Goal: Information Seeking & Learning: Learn about a topic

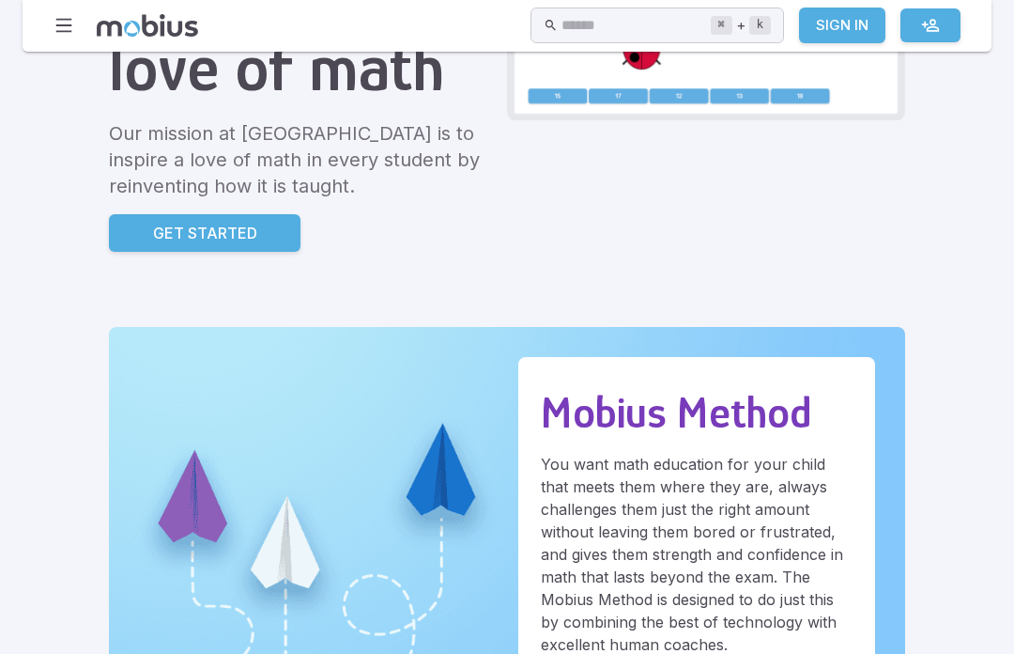
scroll to position [308, 0]
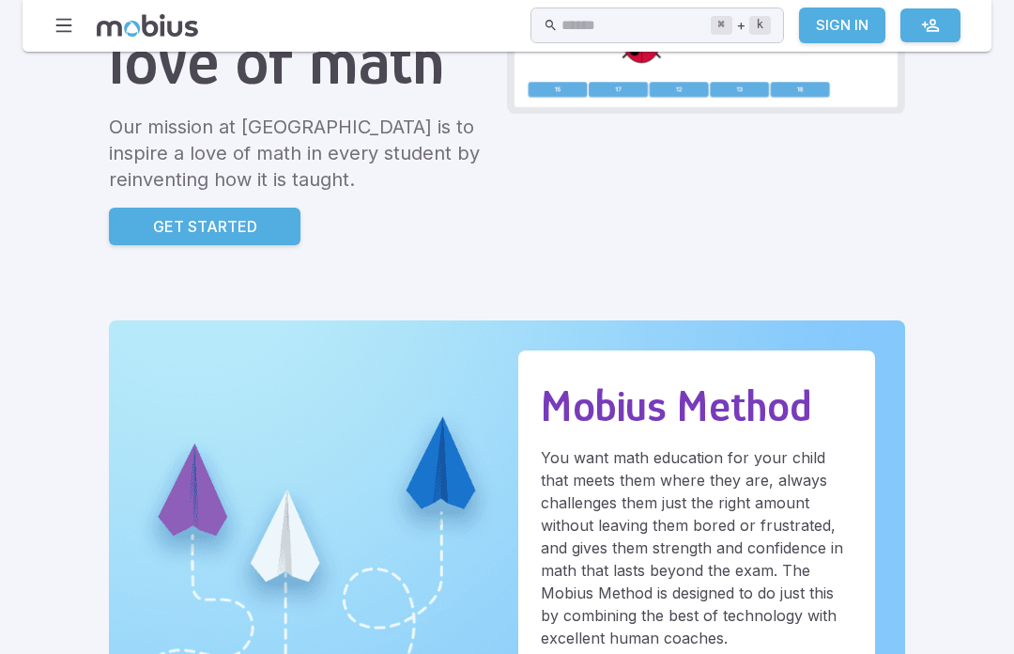
click at [165, 231] on p "Get Started" at bounding box center [205, 226] width 104 height 23
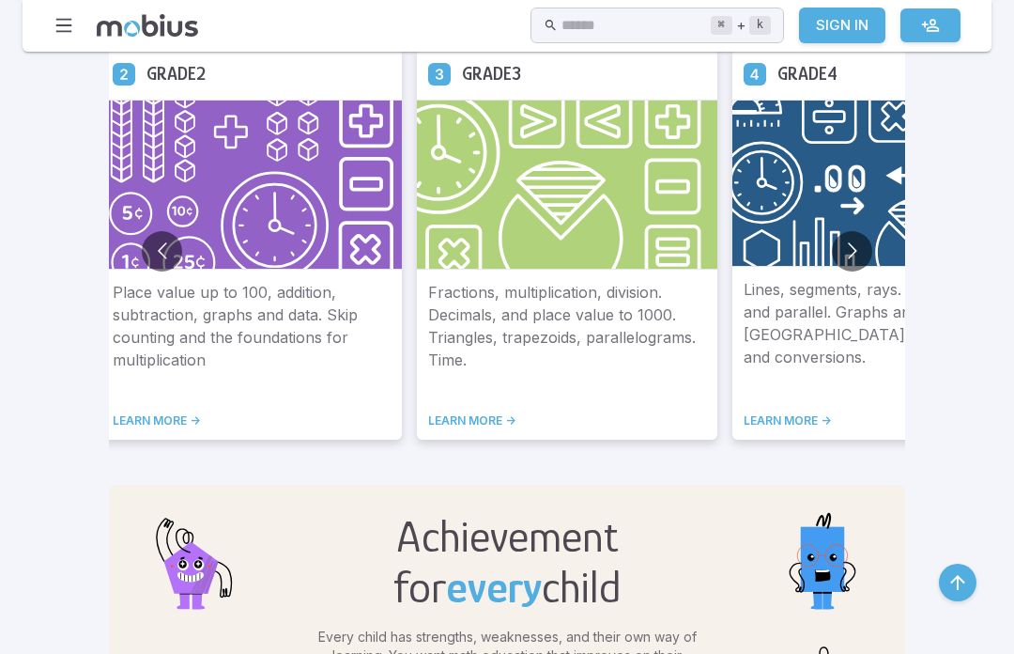
scroll to position [1165, 0]
click at [233, 282] on p "Place value up to 100, addition, subtraction, graphs and data. Skip counting an…" at bounding box center [252, 337] width 278 height 111
click at [113, 417] on link "LEARN MORE ->" at bounding box center [252, 420] width 278 height 15
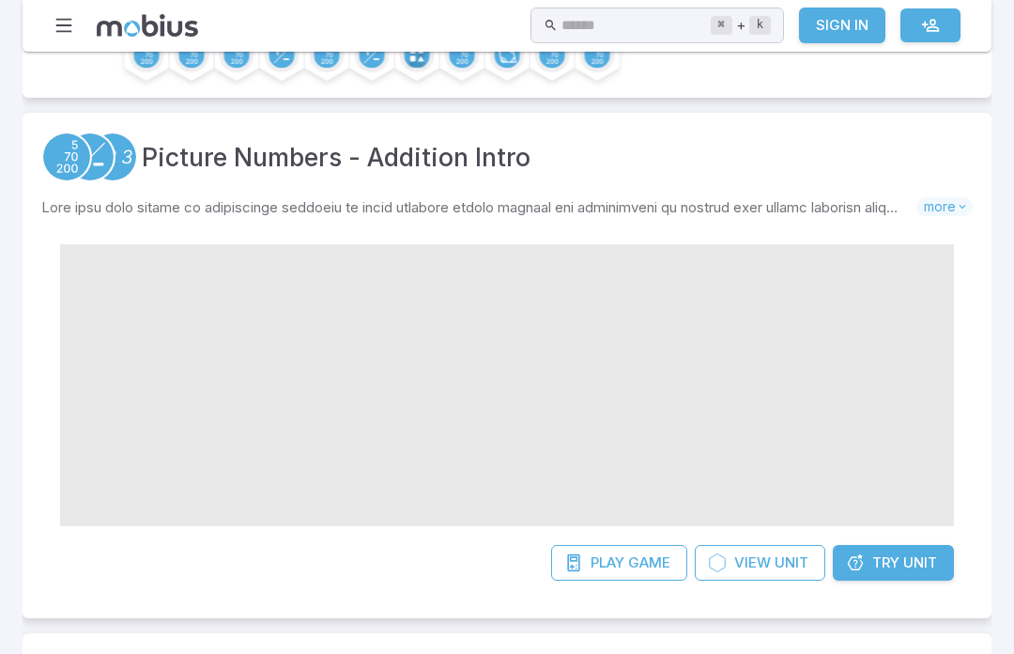
scroll to position [302, 0]
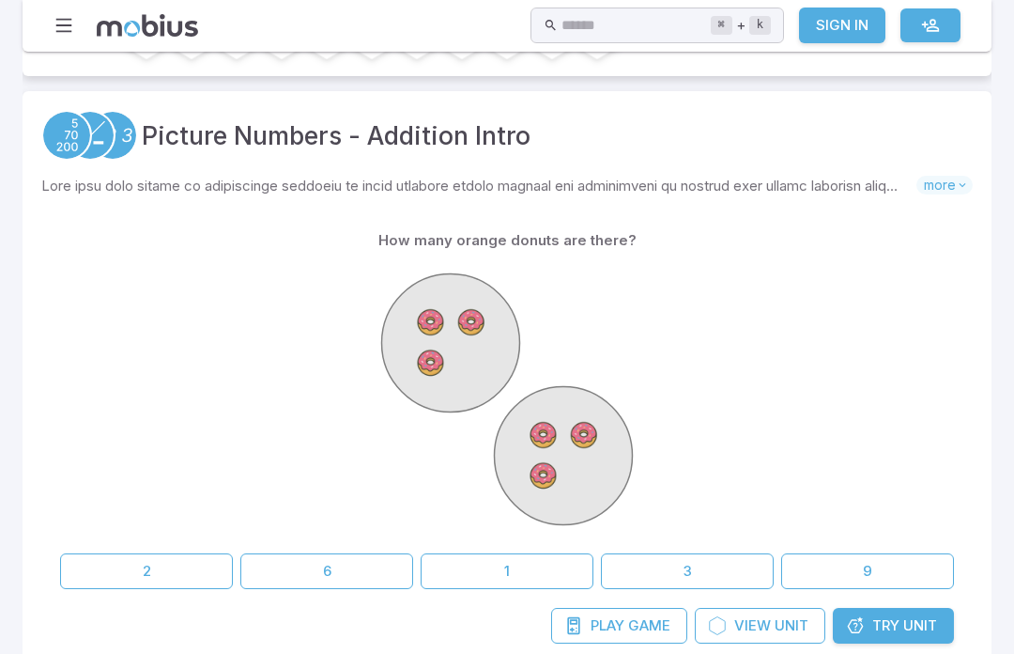
click at [594, 547] on div "How many orange donuts are there? 2 6 1 3 9" at bounding box center [507, 406] width 894 height 366
click at [866, 560] on button "9" at bounding box center [867, 571] width 173 height 36
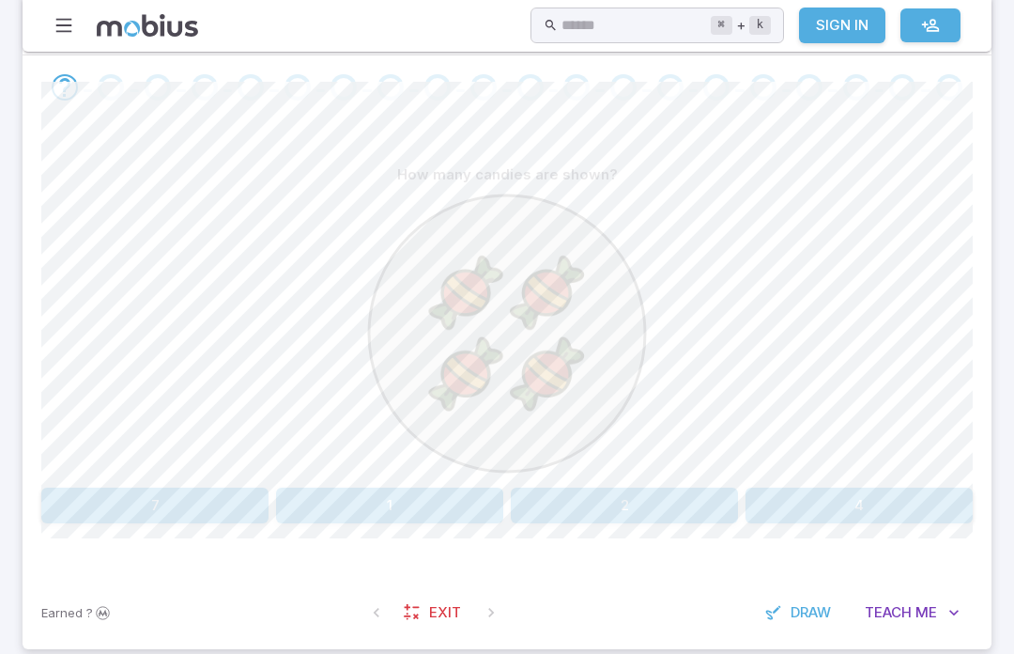
scroll to position [396, 0]
click at [833, 508] on button "4" at bounding box center [859, 506] width 227 height 36
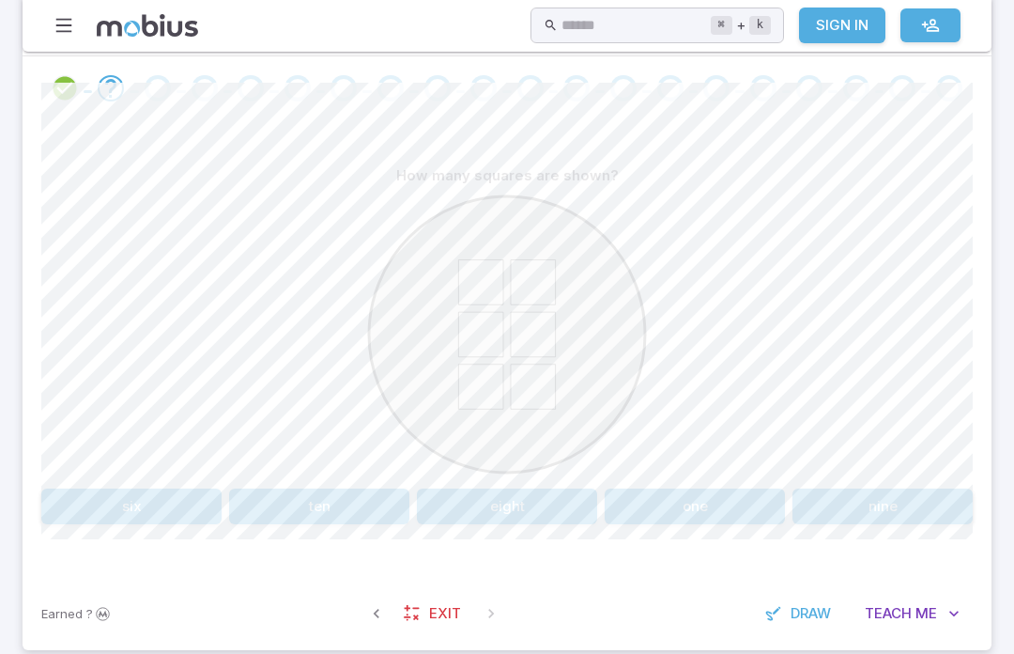
click at [180, 492] on button "six" at bounding box center [131, 506] width 180 height 36
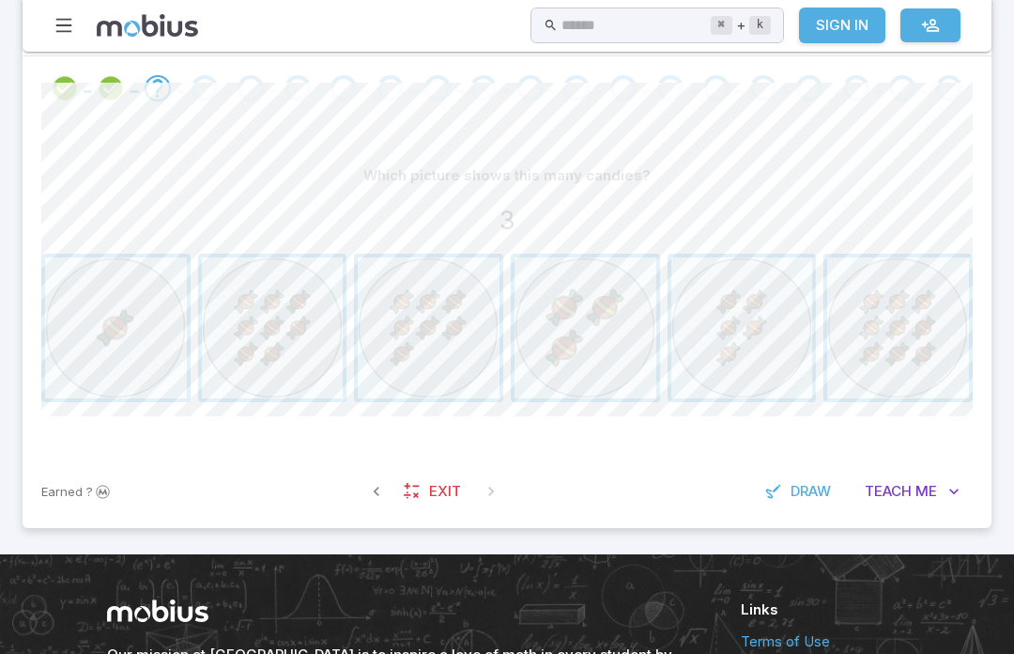
click at [603, 330] on span "button" at bounding box center [586, 328] width 142 height 142
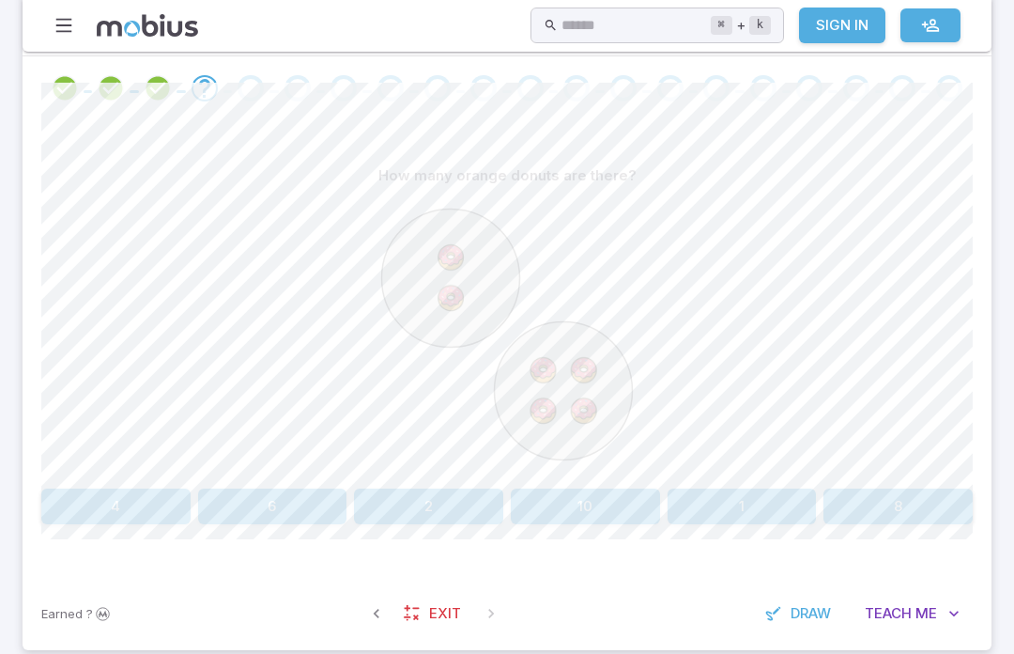
click at [267, 490] on button "6" at bounding box center [272, 506] width 149 height 36
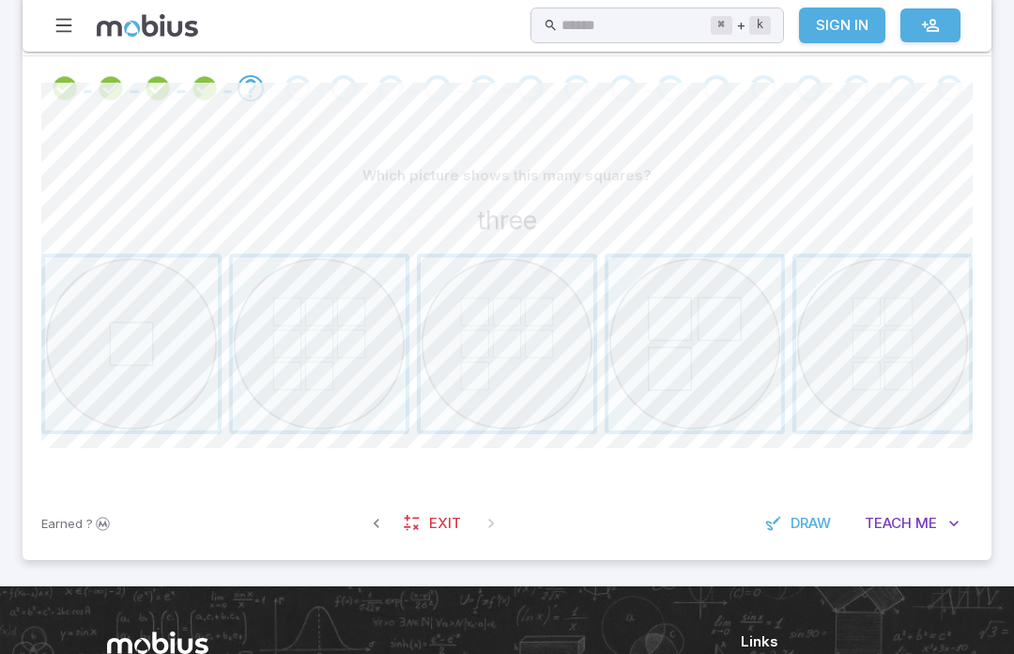
click at [700, 348] on span "button" at bounding box center [694, 343] width 173 height 173
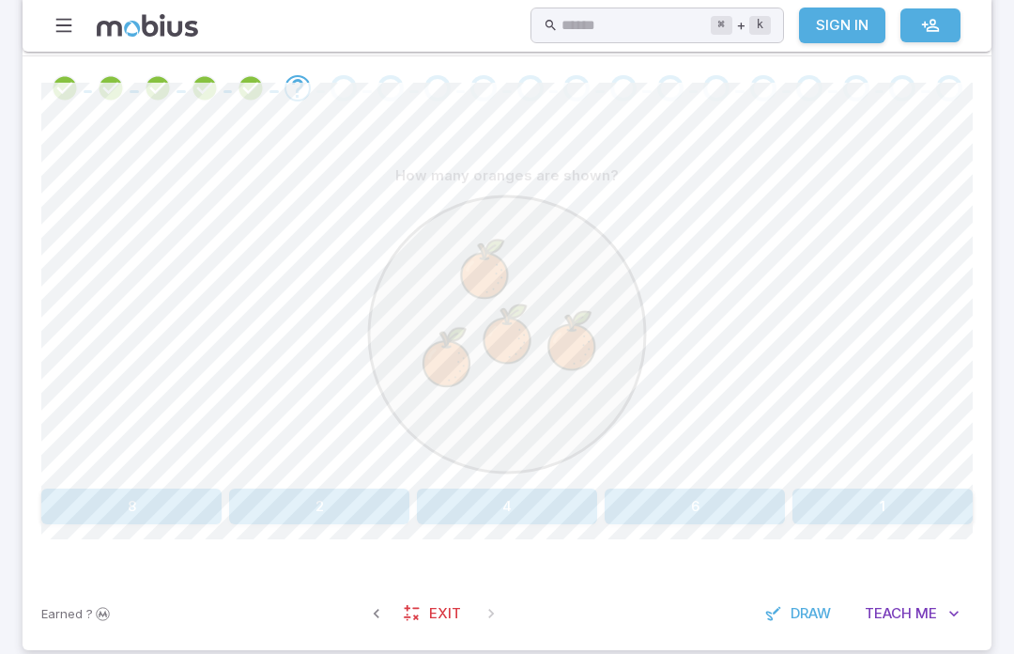
click at [517, 490] on button "4" at bounding box center [507, 506] width 180 height 36
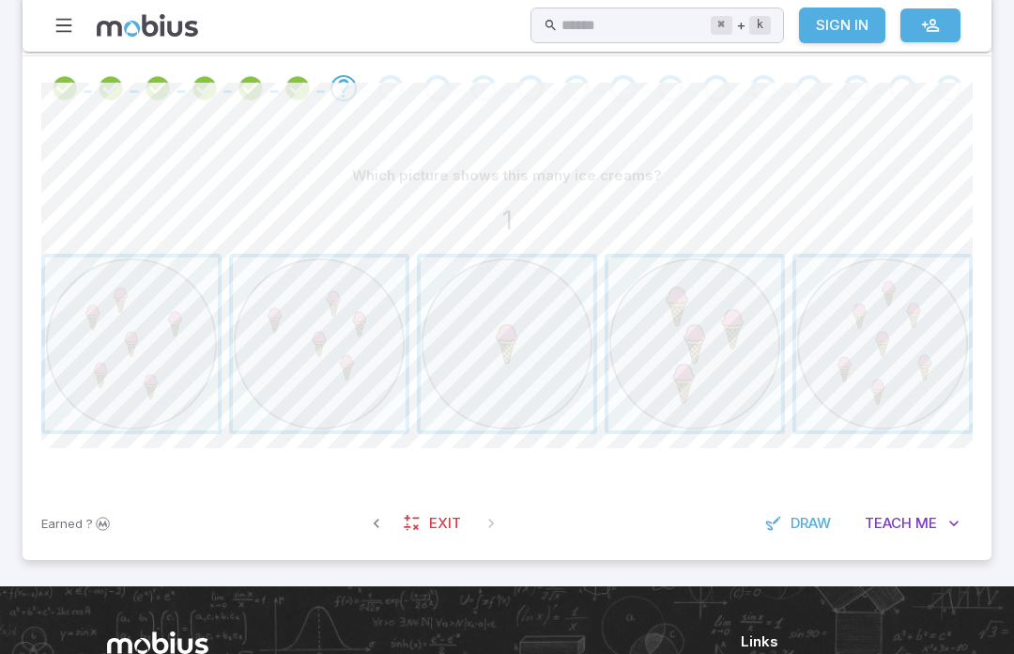
click at [551, 334] on span "button" at bounding box center [507, 343] width 173 height 173
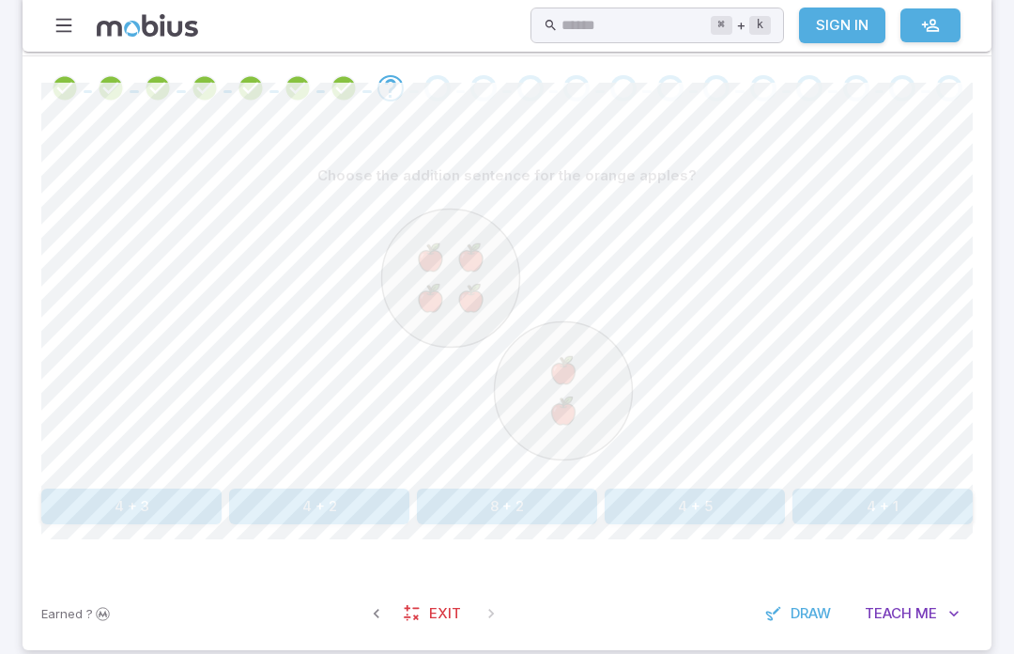
click at [350, 514] on button "4 + 2" at bounding box center [319, 506] width 180 height 36
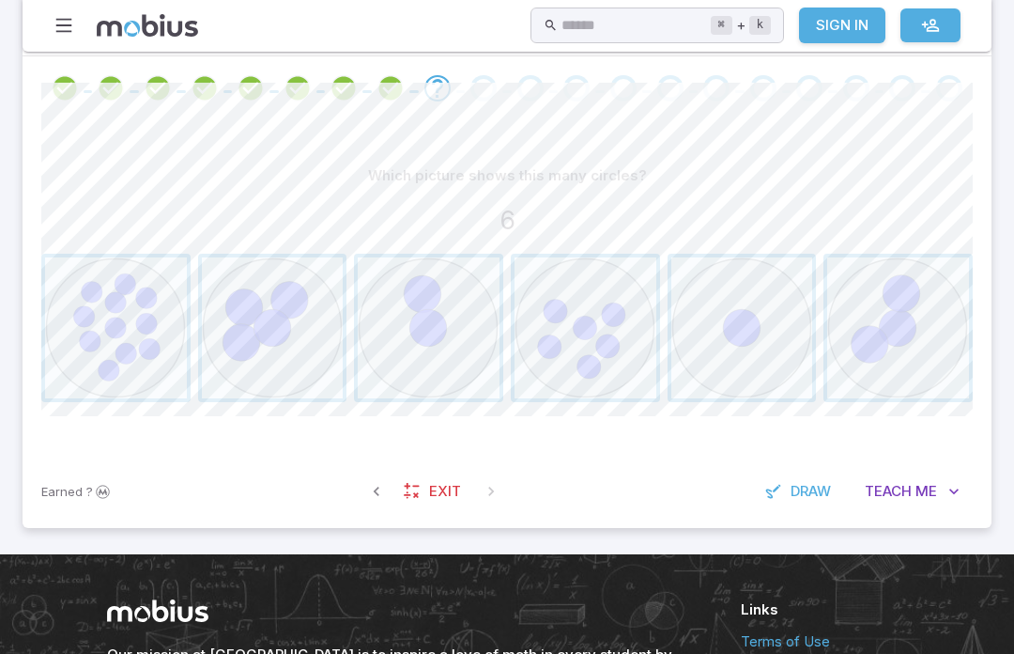
click at [559, 318] on span "button" at bounding box center [586, 328] width 142 height 142
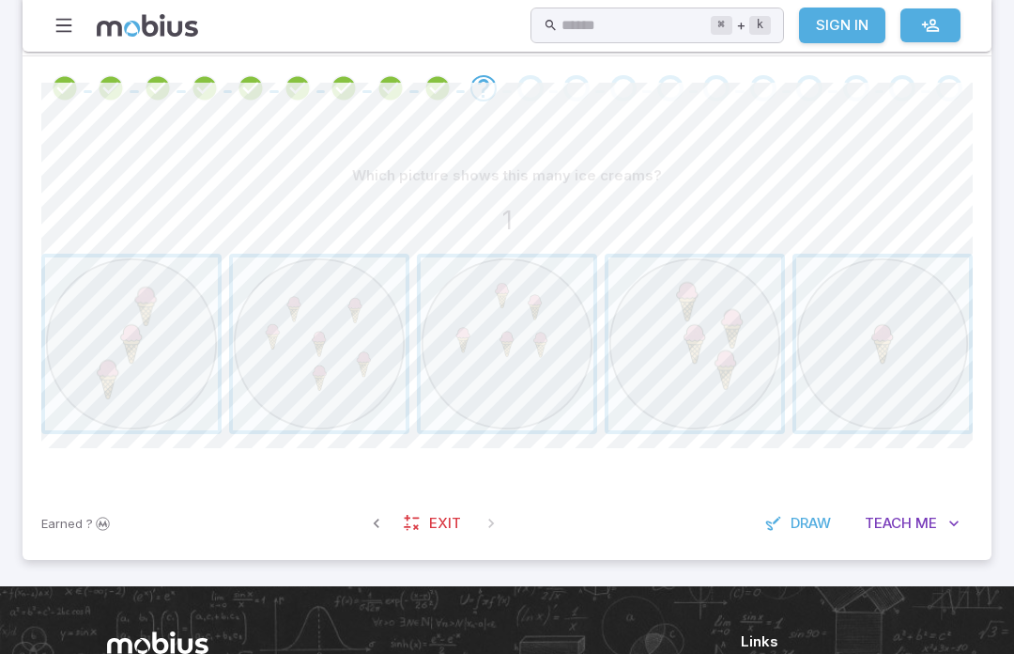
click at [900, 343] on span "button" at bounding box center [882, 343] width 173 height 173
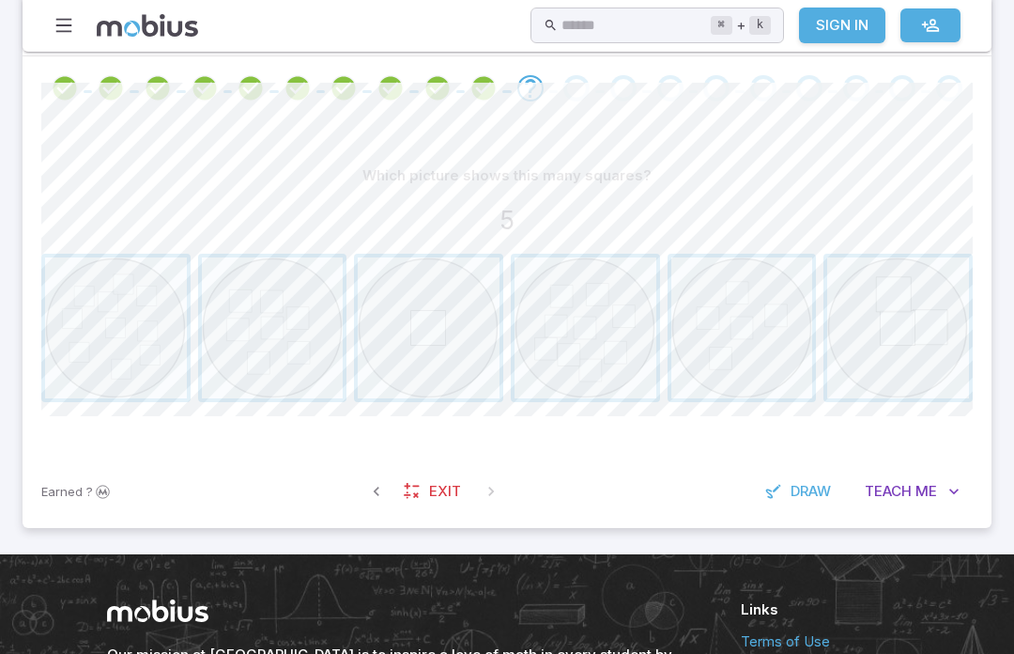
click at [744, 306] on span "button" at bounding box center [742, 328] width 142 height 142
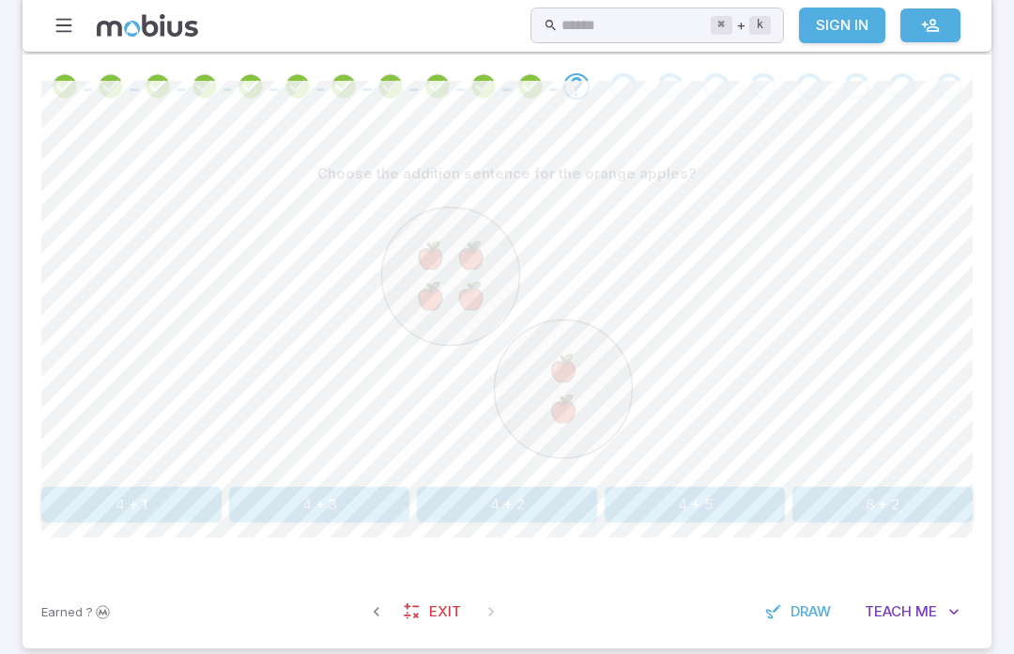
scroll to position [401, 0]
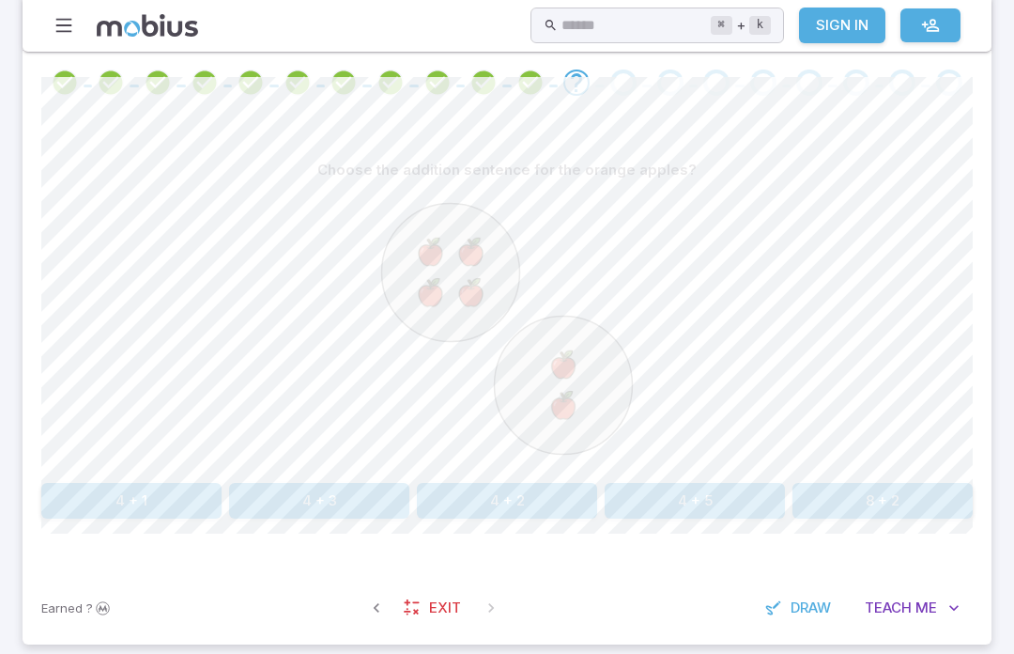
click at [539, 489] on button "4 + 2" at bounding box center [507, 502] width 180 height 36
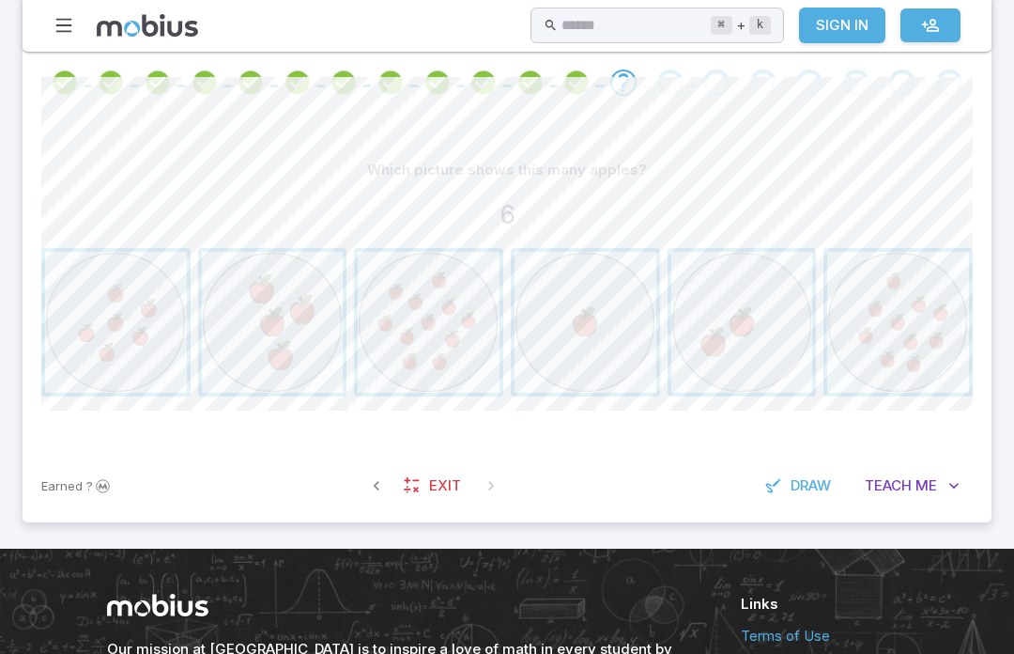
click at [169, 335] on span "button" at bounding box center [116, 323] width 142 height 142
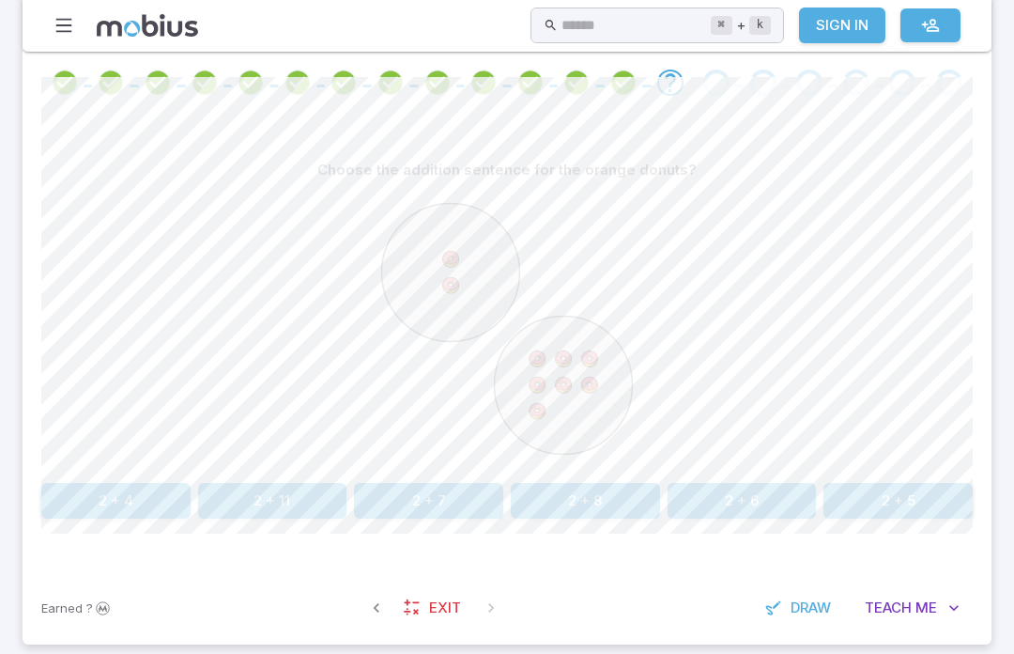
click at [448, 499] on button "2 + 7" at bounding box center [428, 501] width 149 height 36
click at [157, 503] on button "6 + 2" at bounding box center [115, 501] width 149 height 36
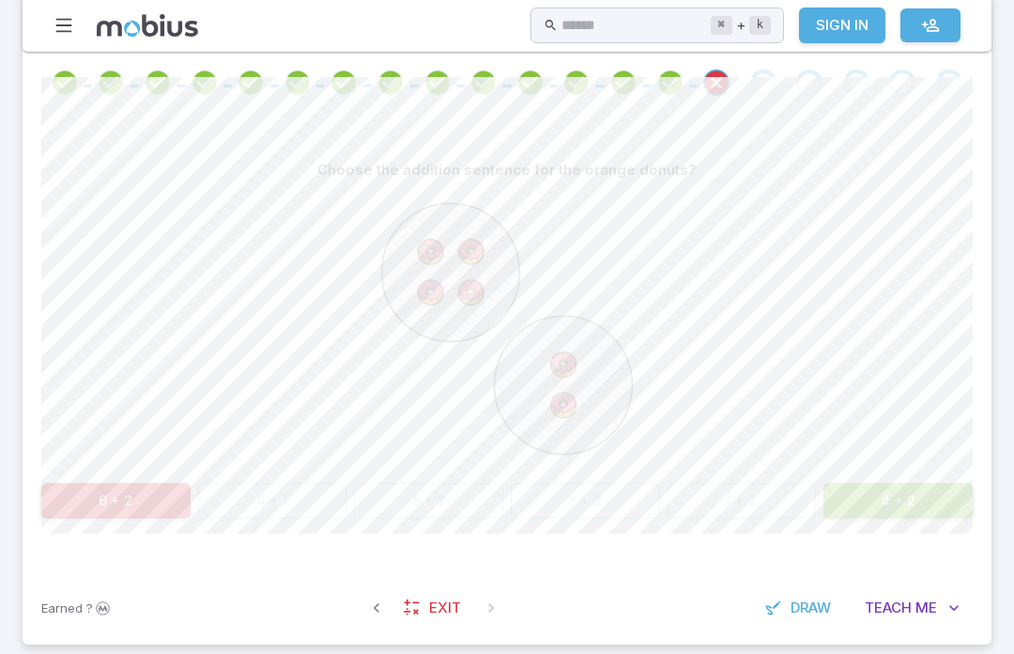
click at [884, 493] on button "4 + 2" at bounding box center [897, 501] width 149 height 36
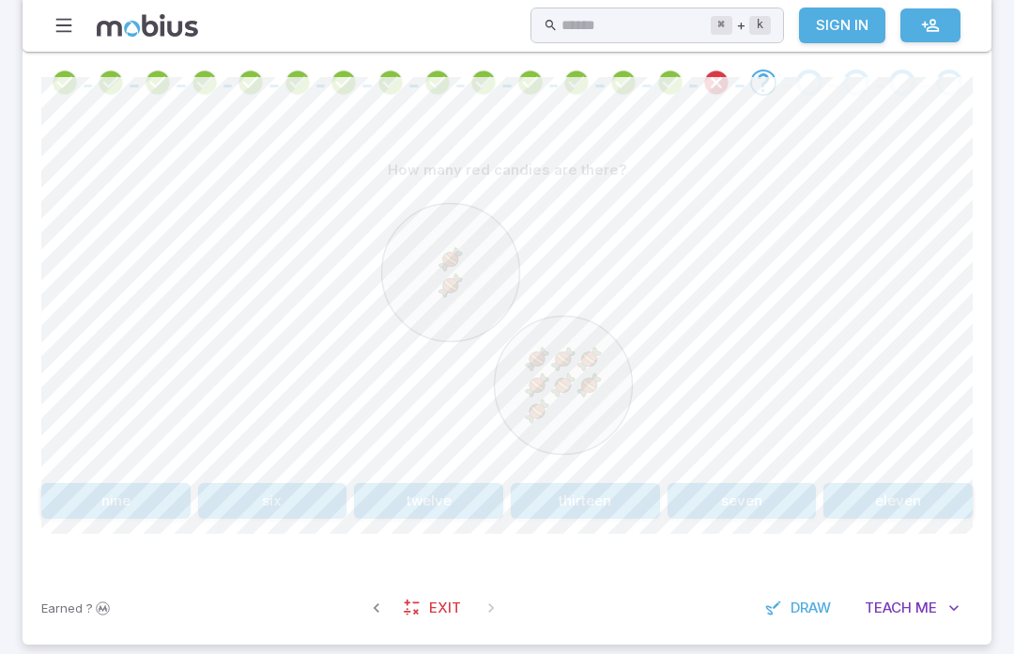
click at [120, 490] on button "nine" at bounding box center [115, 501] width 149 height 36
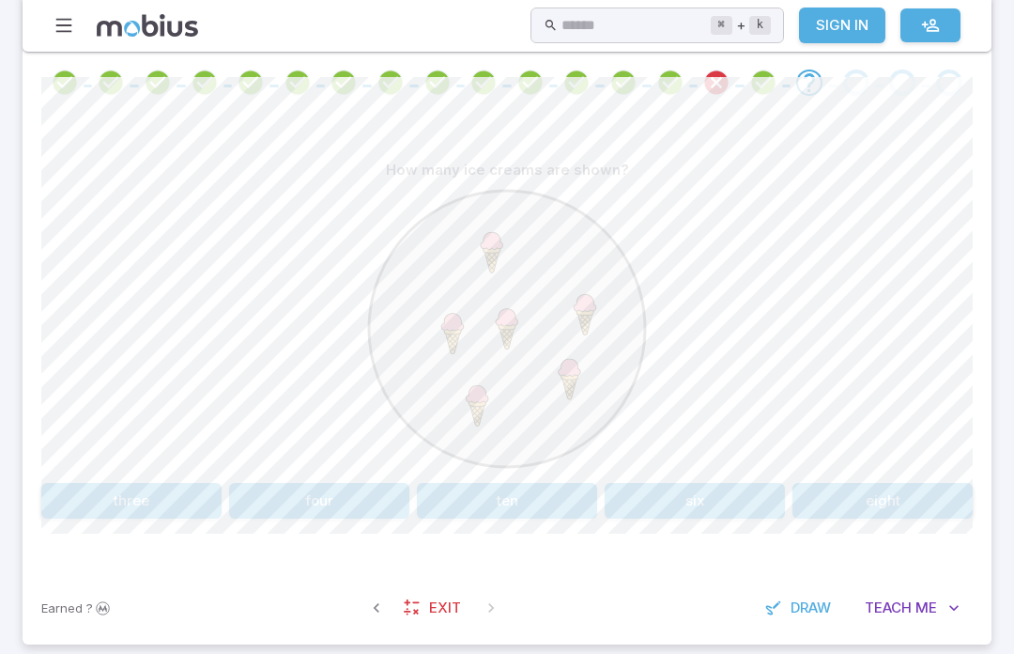
click at [738, 501] on button "six" at bounding box center [695, 501] width 180 height 36
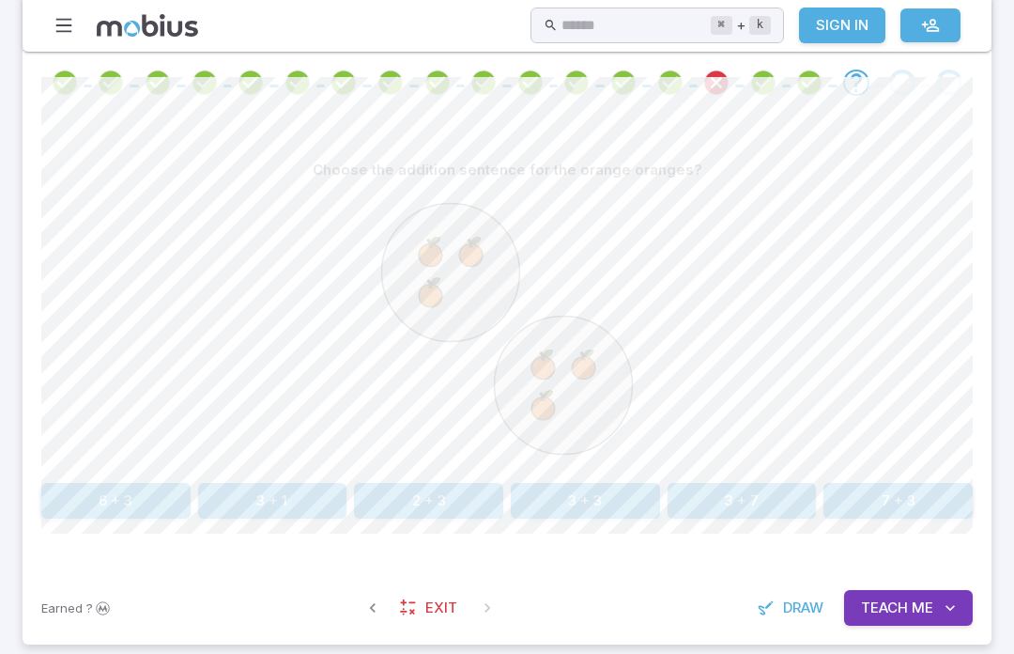
click at [114, 506] on button "6 + 3" at bounding box center [115, 501] width 149 height 36
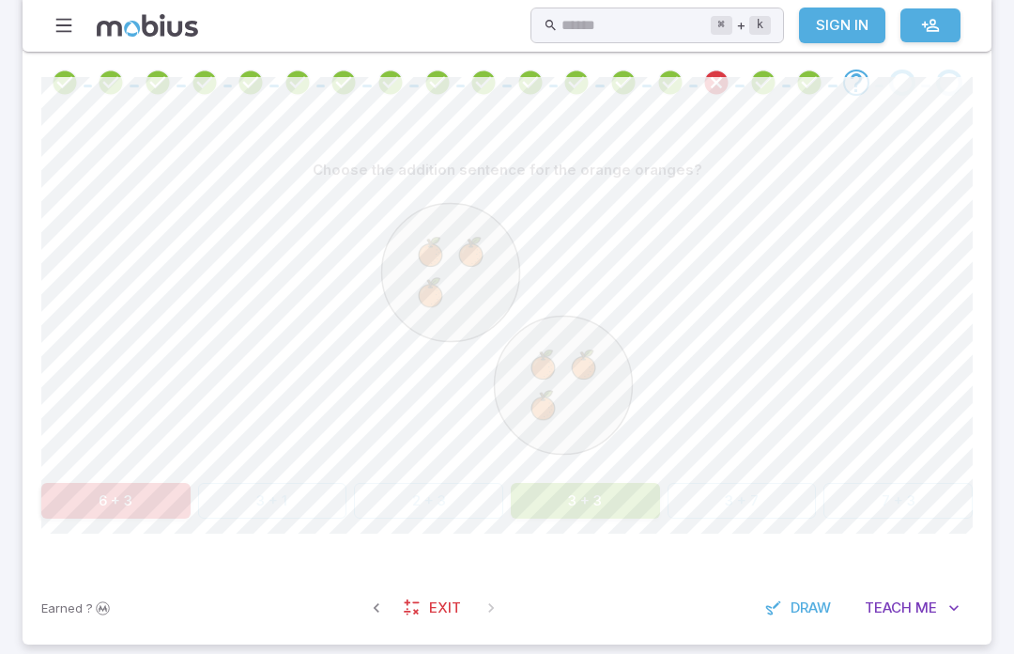
click at [565, 507] on button "3 + 3" at bounding box center [585, 501] width 149 height 36
click at [579, 487] on button "3 + 3" at bounding box center [585, 501] width 149 height 36
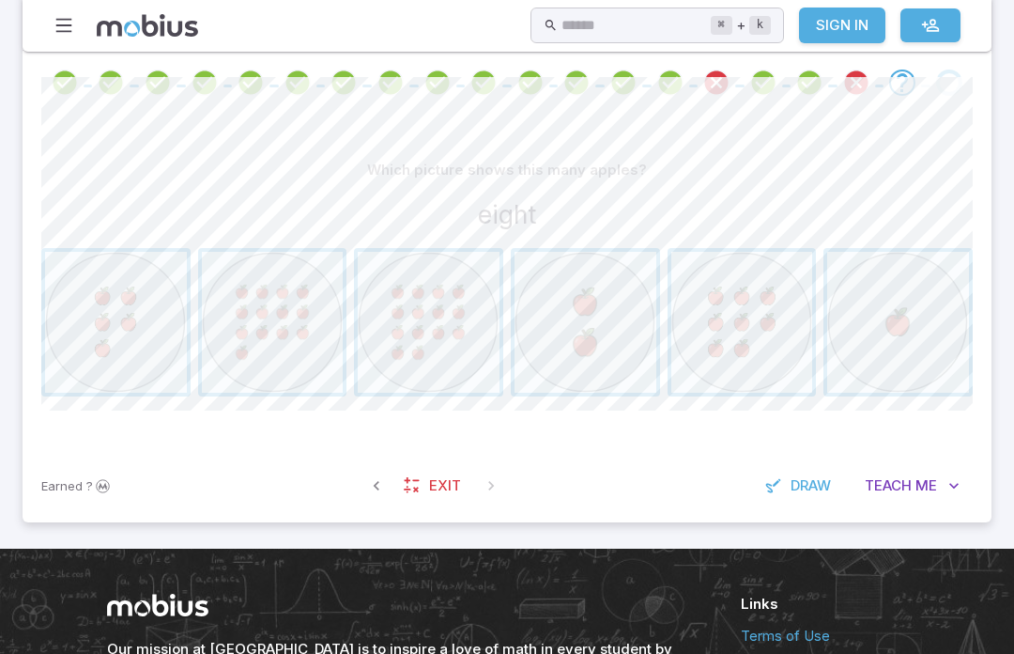
click at [744, 328] on span "button" at bounding box center [742, 323] width 142 height 142
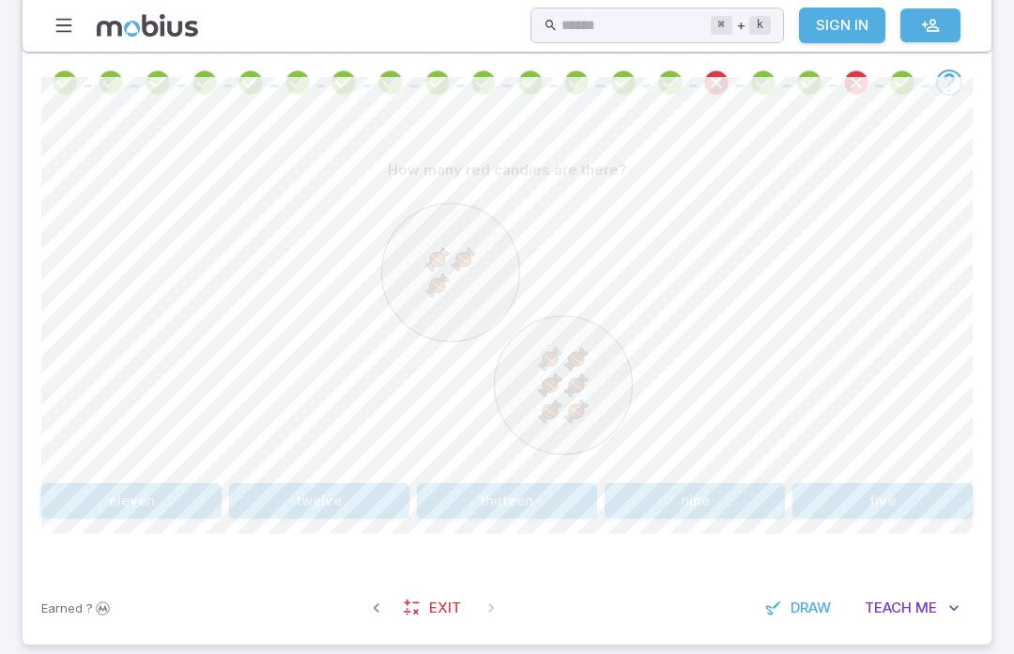
click at [848, 508] on button "five" at bounding box center [882, 501] width 180 height 36
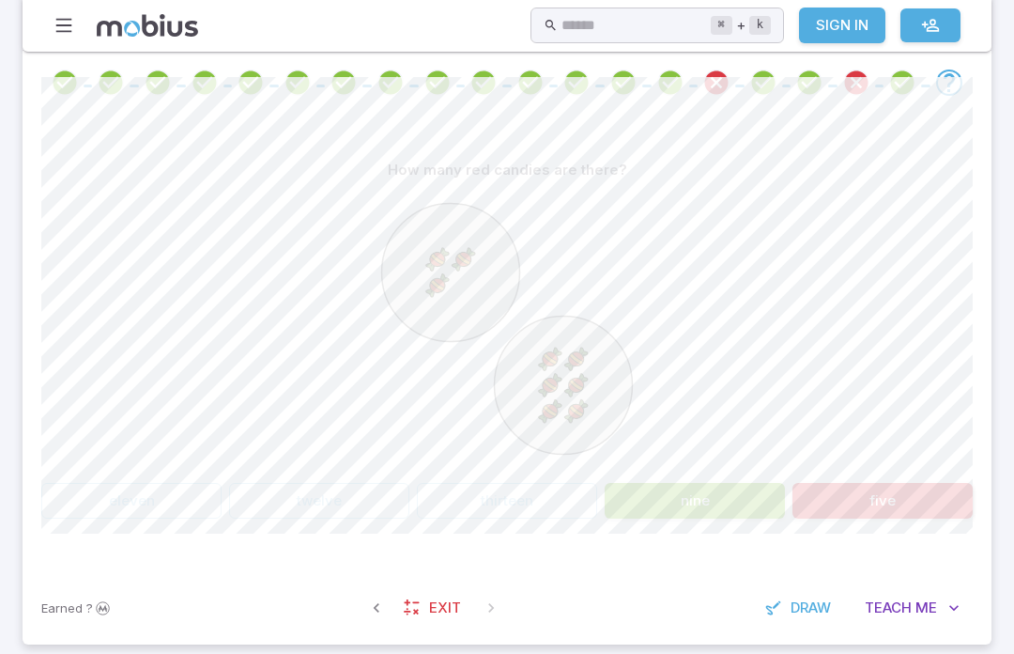
click at [739, 505] on button "nine" at bounding box center [695, 501] width 180 height 36
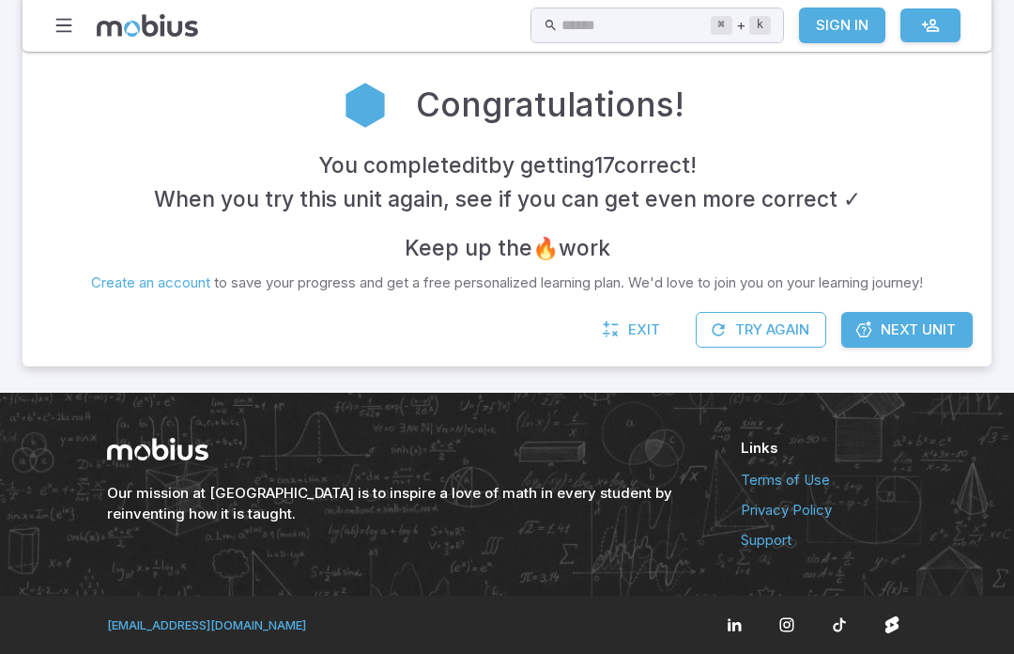
scroll to position [331, 0]
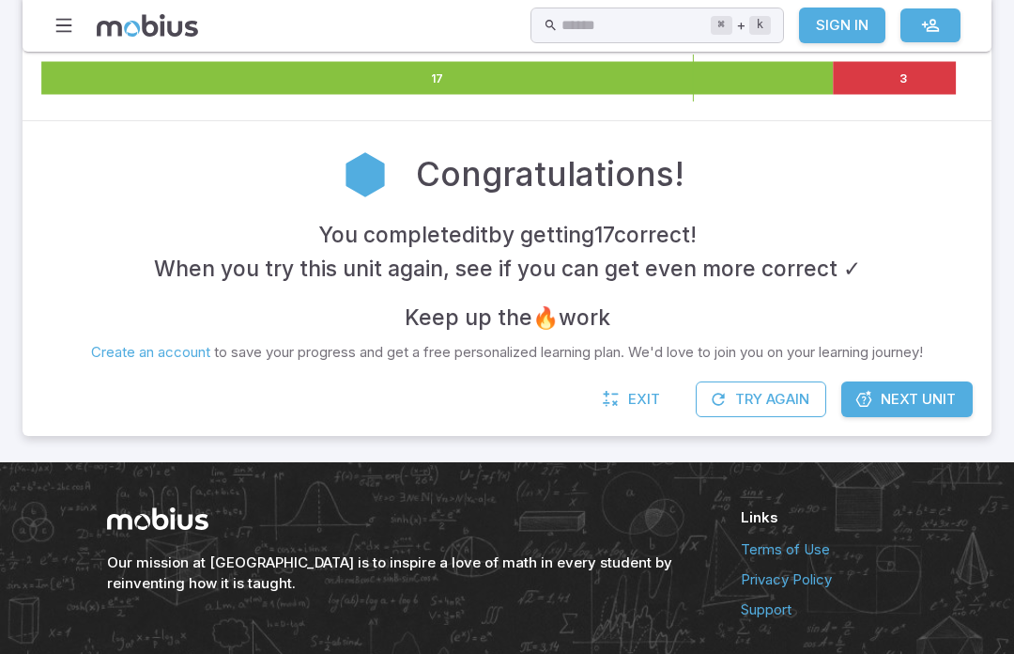
click at [722, 510] on div "Our mission at Mobius is to inspire a love of math in every student by reinvent…" at bounding box center [507, 563] width 800 height 113
click at [922, 391] on span "Next Unit" at bounding box center [918, 399] width 75 height 21
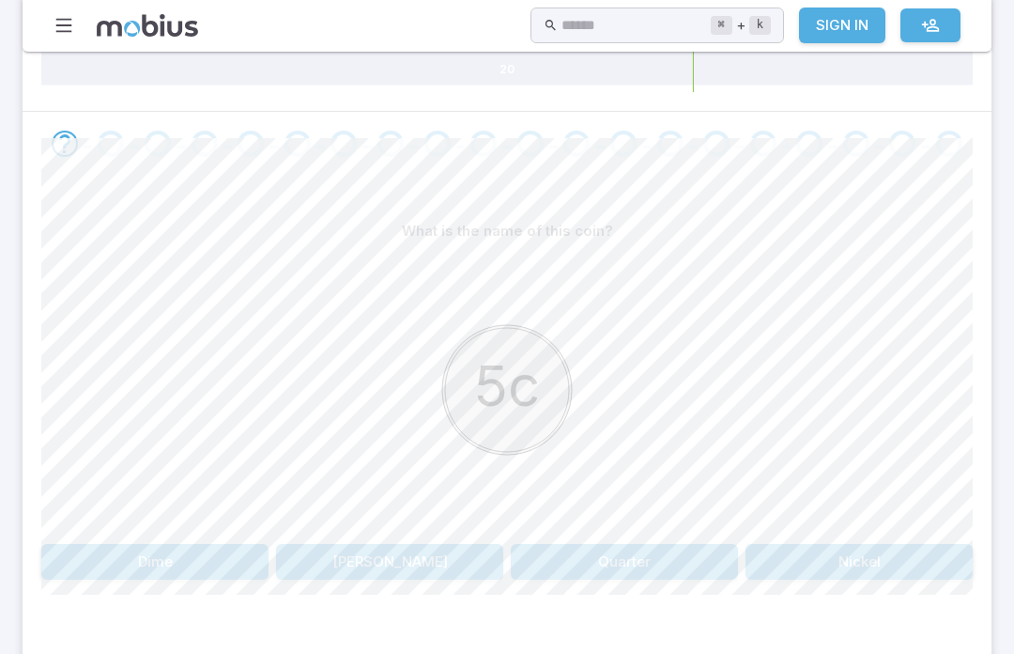
scroll to position [344, 0]
click at [663, 558] on button "Quarter" at bounding box center [624, 559] width 227 height 36
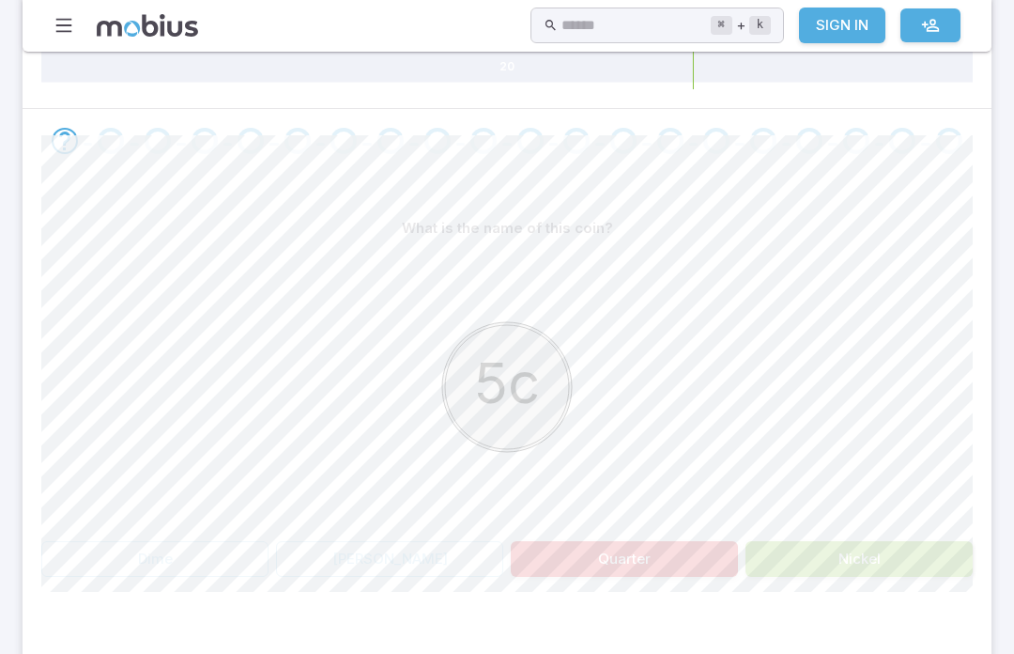
click at [886, 562] on button "Nickel" at bounding box center [859, 559] width 227 height 36
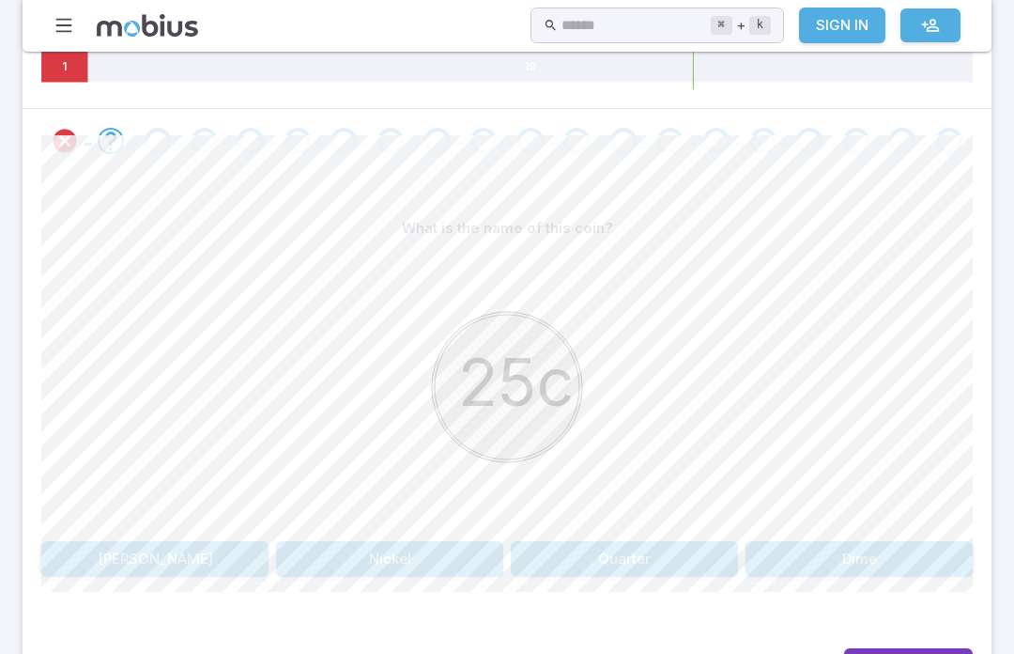
click at [633, 546] on button "Quarter" at bounding box center [624, 559] width 227 height 36
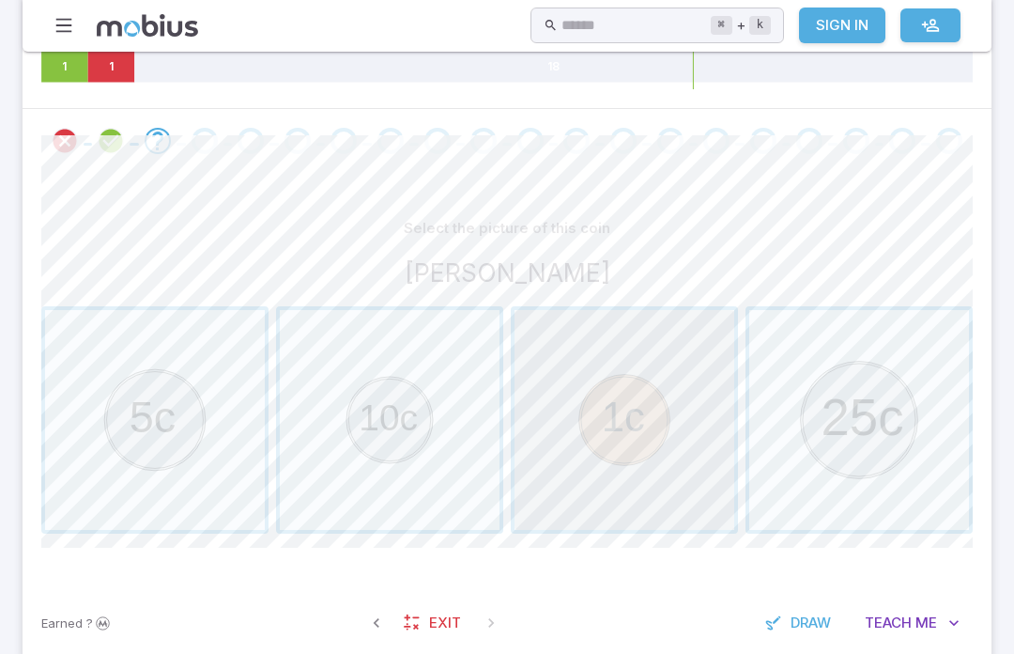
click at [685, 437] on span "button" at bounding box center [625, 420] width 220 height 220
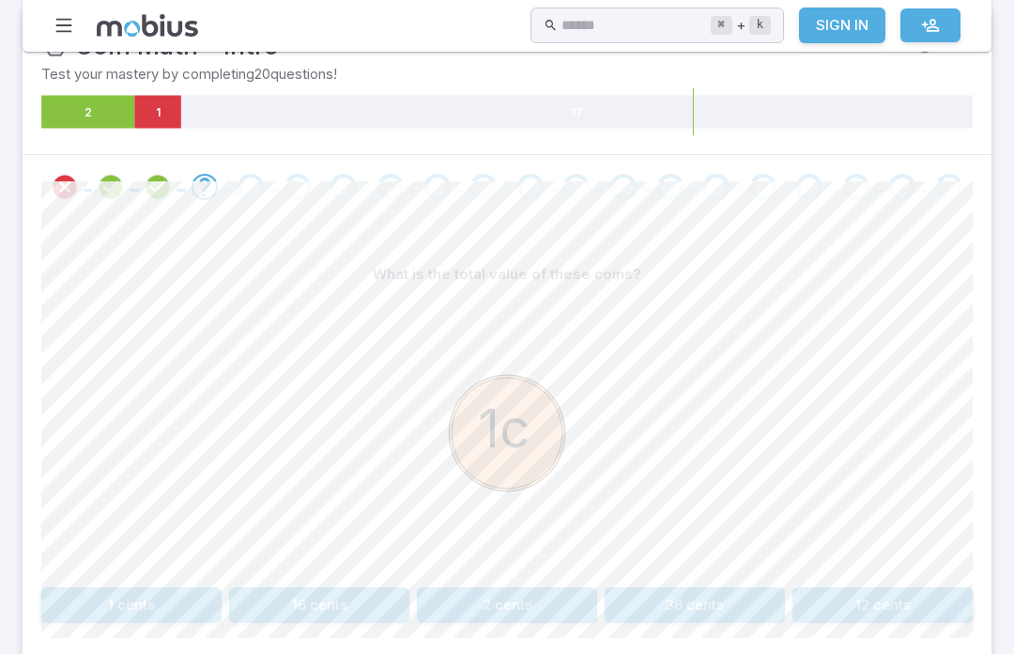
scroll to position [299, 0]
click at [177, 597] on button "1 cents" at bounding box center [131, 604] width 180 height 36
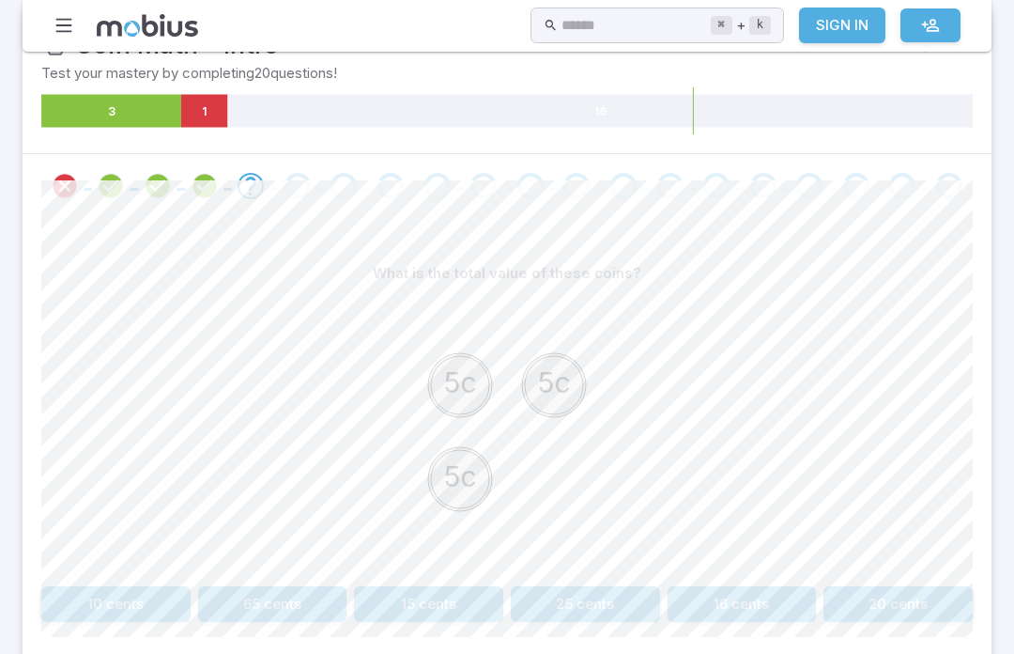
click at [443, 594] on button "15 cents" at bounding box center [428, 604] width 149 height 36
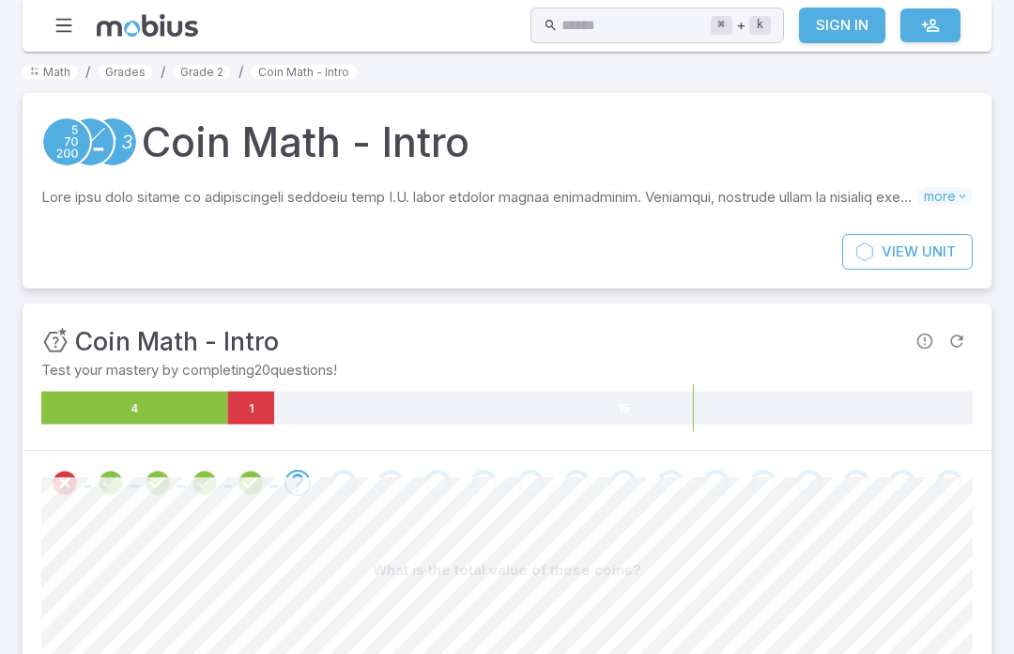
scroll to position [0, 0]
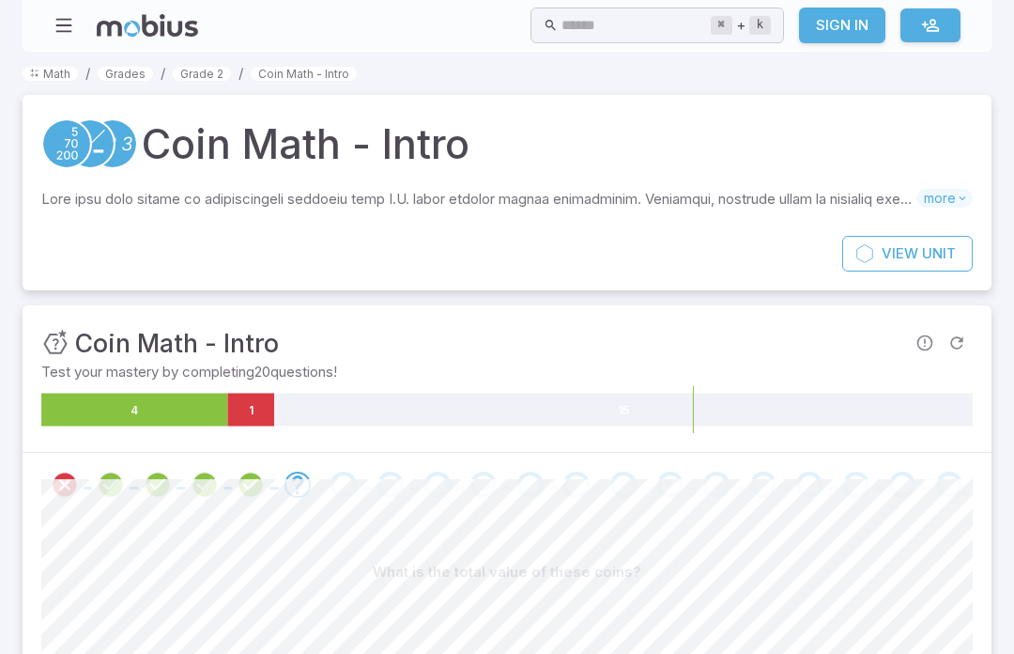
click at [202, 73] on link "Grade 2" at bounding box center [202, 74] width 58 height 14
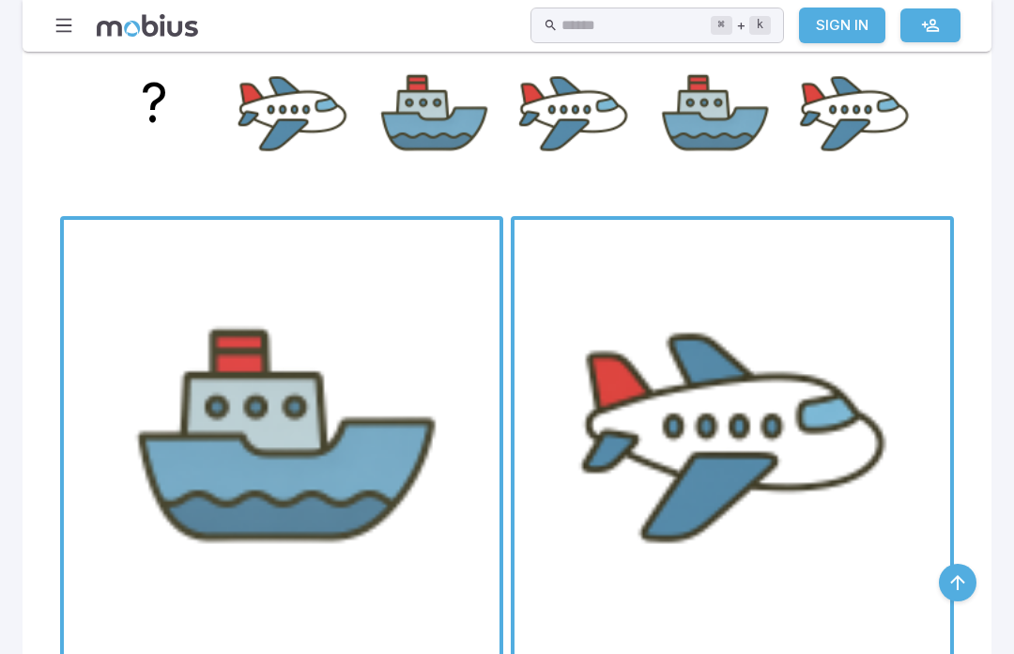
scroll to position [2915, 0]
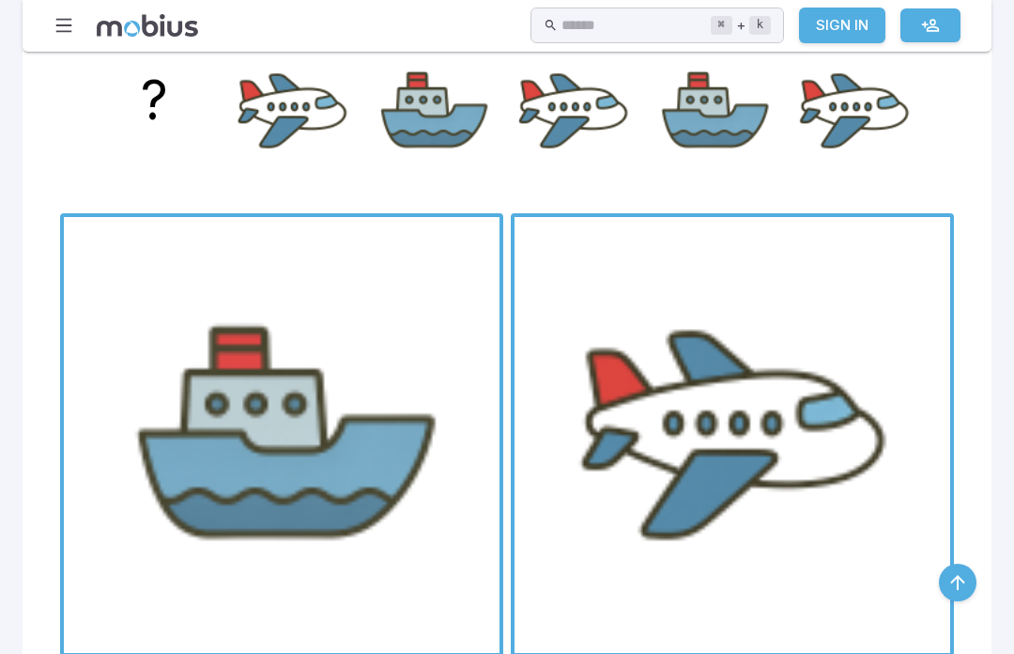
click at [795, 539] on span "button" at bounding box center [733, 435] width 436 height 436
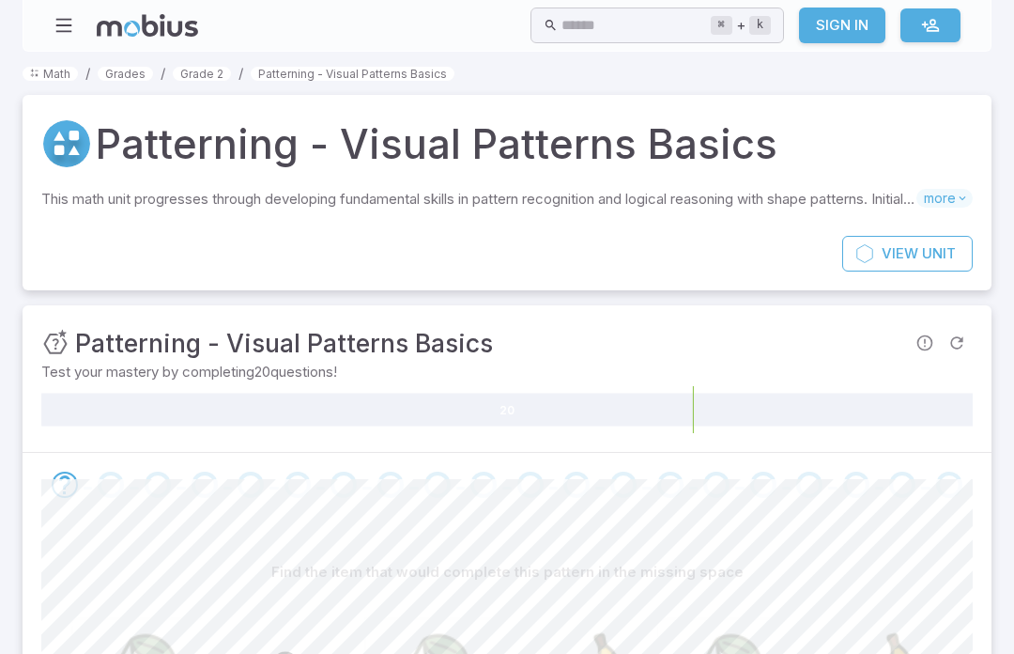
click at [208, 72] on link "Grade 2" at bounding box center [202, 74] width 58 height 14
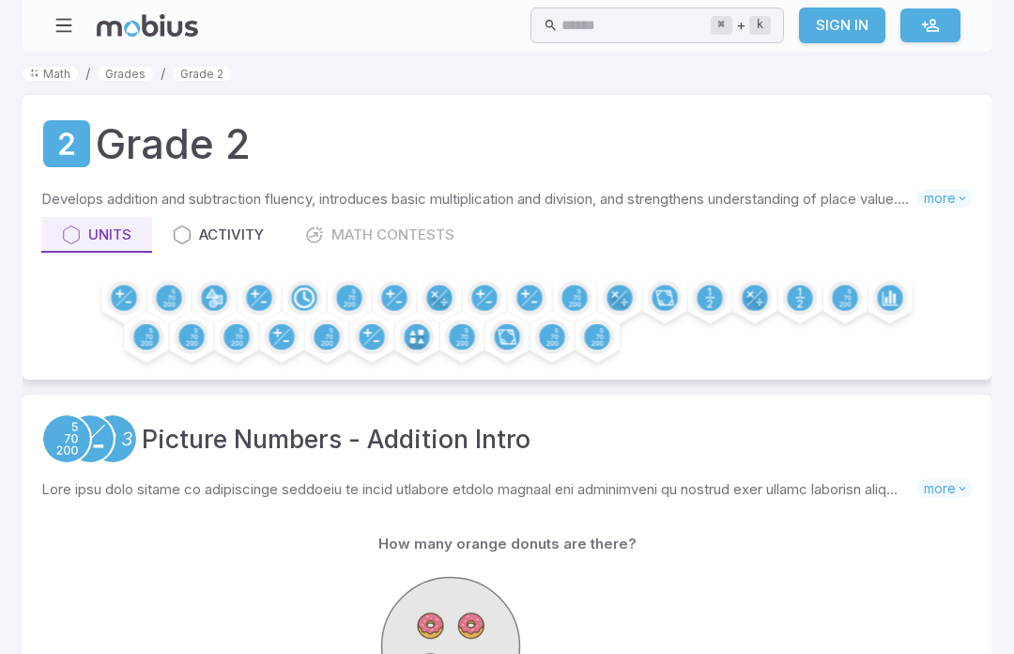
click at [195, 73] on link "Grade 2" at bounding box center [202, 74] width 58 height 14
click at [169, 142] on h1 "Grade 2" at bounding box center [173, 144] width 155 height 60
click at [121, 77] on link "Grades" at bounding box center [125, 74] width 55 height 14
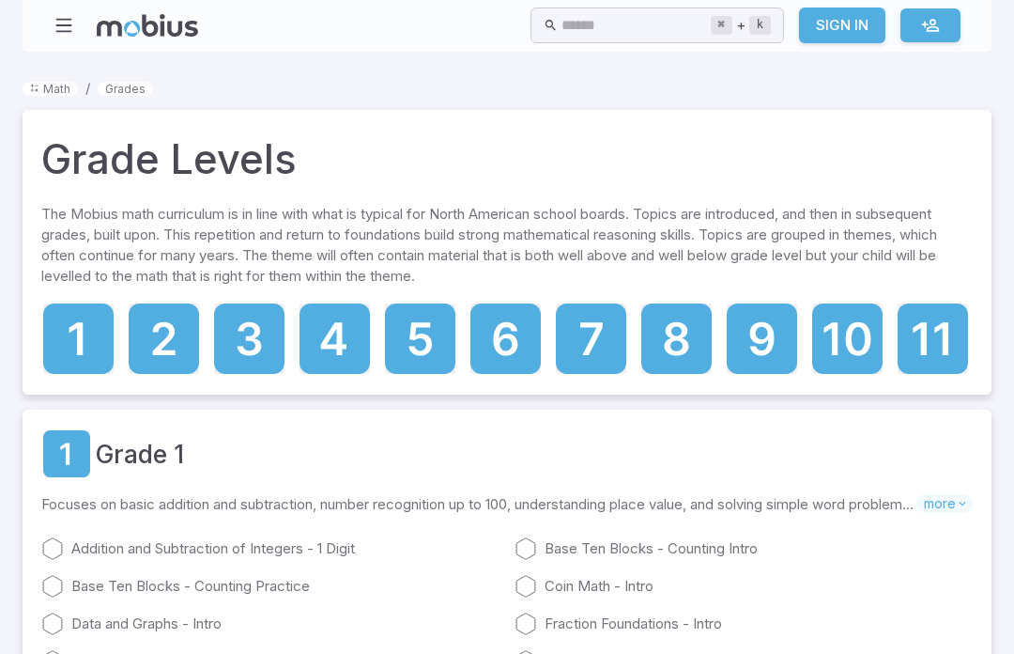
click at [346, 326] on icon at bounding box center [335, 338] width 70 height 70
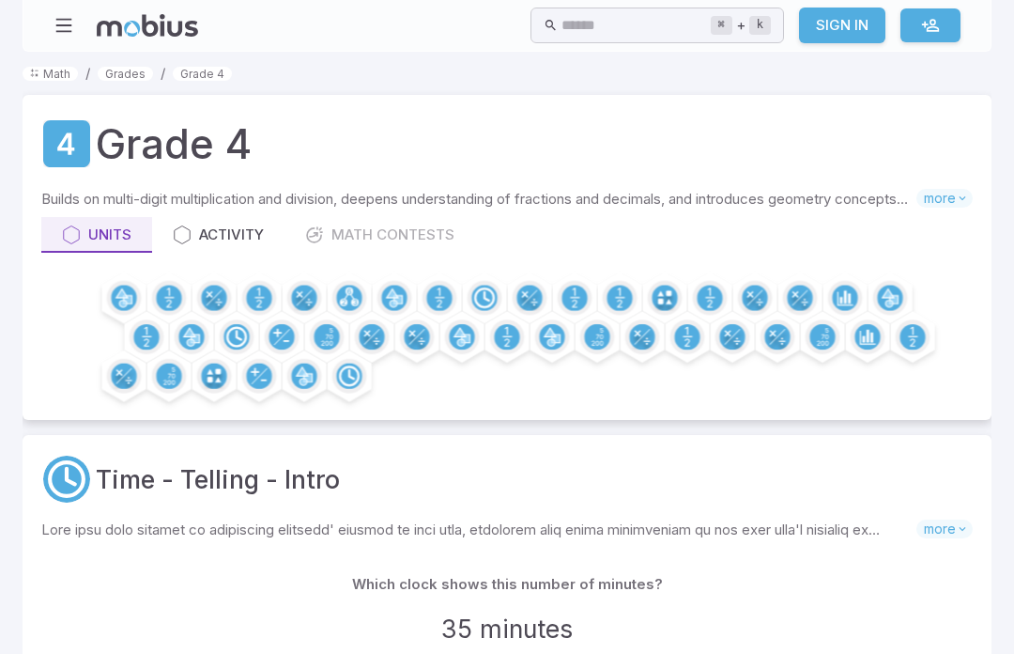
click at [407, 223] on div "Units Activity Math Contests" at bounding box center [506, 235] width 931 height 36
click at [441, 235] on div "Units Activity Math Contests" at bounding box center [506, 235] width 931 height 36
click at [343, 238] on div "Units Activity Math Contests" at bounding box center [506, 235] width 931 height 36
click at [329, 245] on div "Units Activity Math Contests" at bounding box center [506, 235] width 931 height 36
click at [330, 232] on div "Units Activity Math Contests" at bounding box center [506, 235] width 931 height 36
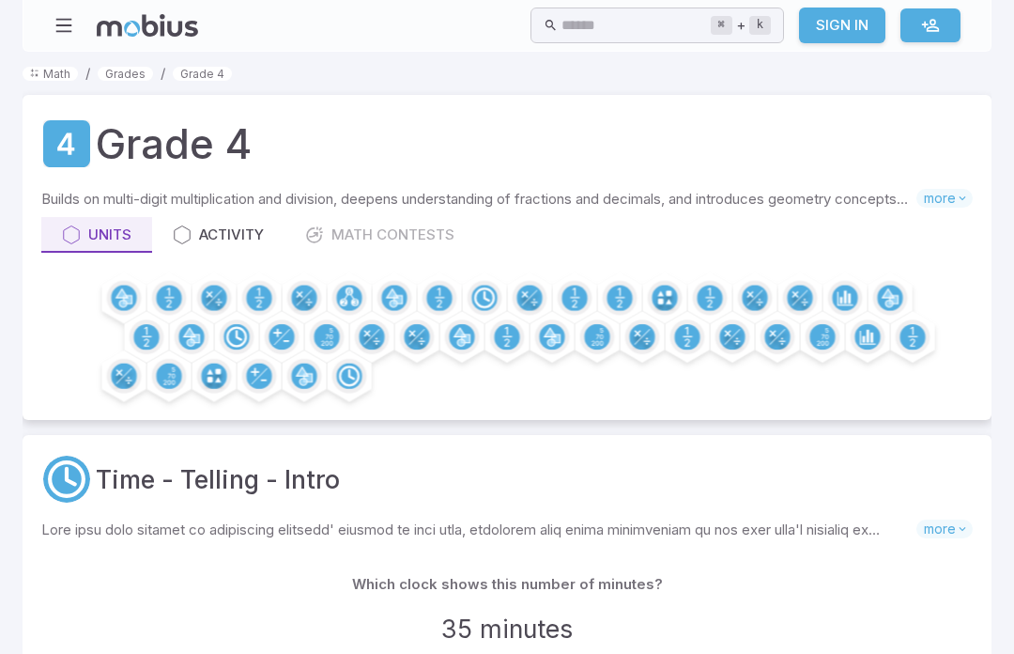
click at [360, 232] on div "Units Activity Math Contests" at bounding box center [506, 235] width 931 height 36
click at [238, 244] on link "Activity" at bounding box center [218, 235] width 132 height 36
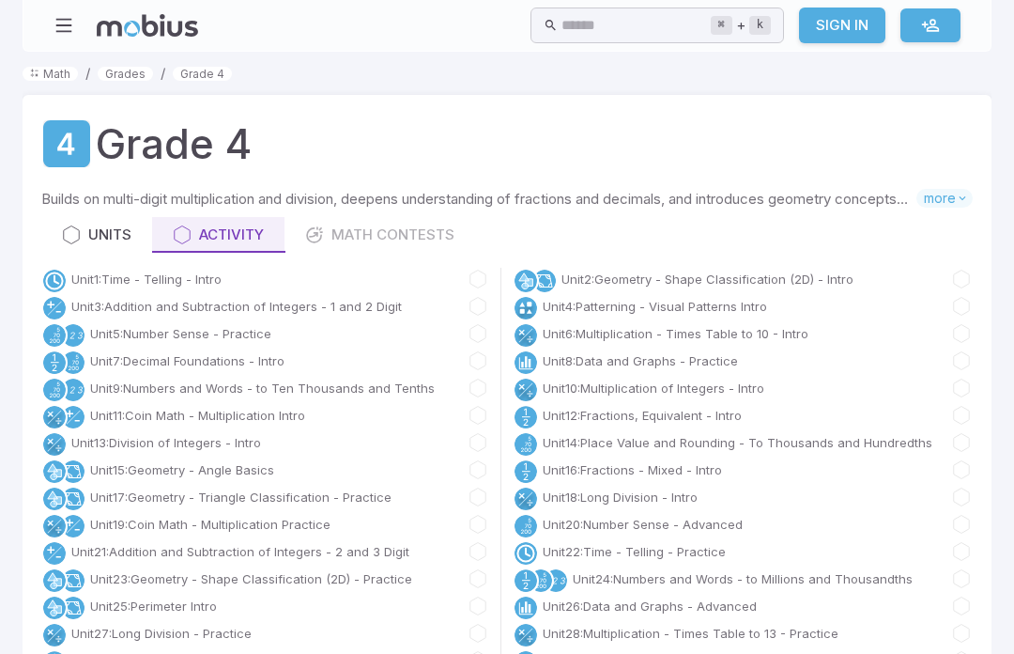
click at [374, 240] on div "Units Activity Math Contests" at bounding box center [506, 235] width 931 height 36
click at [382, 230] on div "Units Activity Math Contests" at bounding box center [506, 235] width 931 height 36
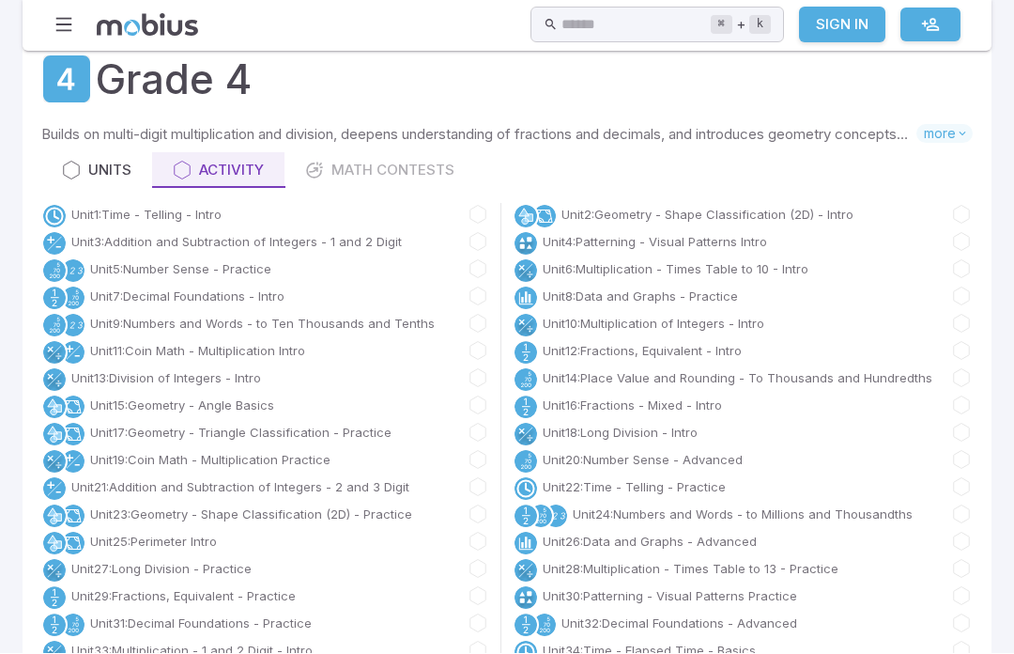
scroll to position [65, 0]
click at [67, 161] on icon at bounding box center [71, 170] width 19 height 19
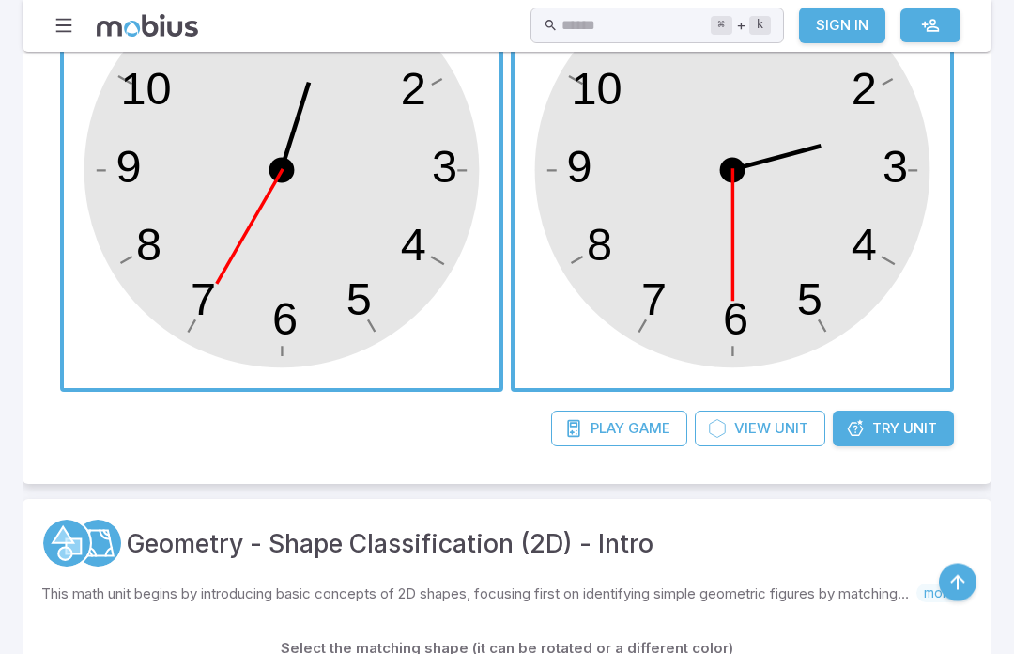
scroll to position [714, 0]
click at [622, 424] on span "Play" at bounding box center [608, 428] width 34 height 21
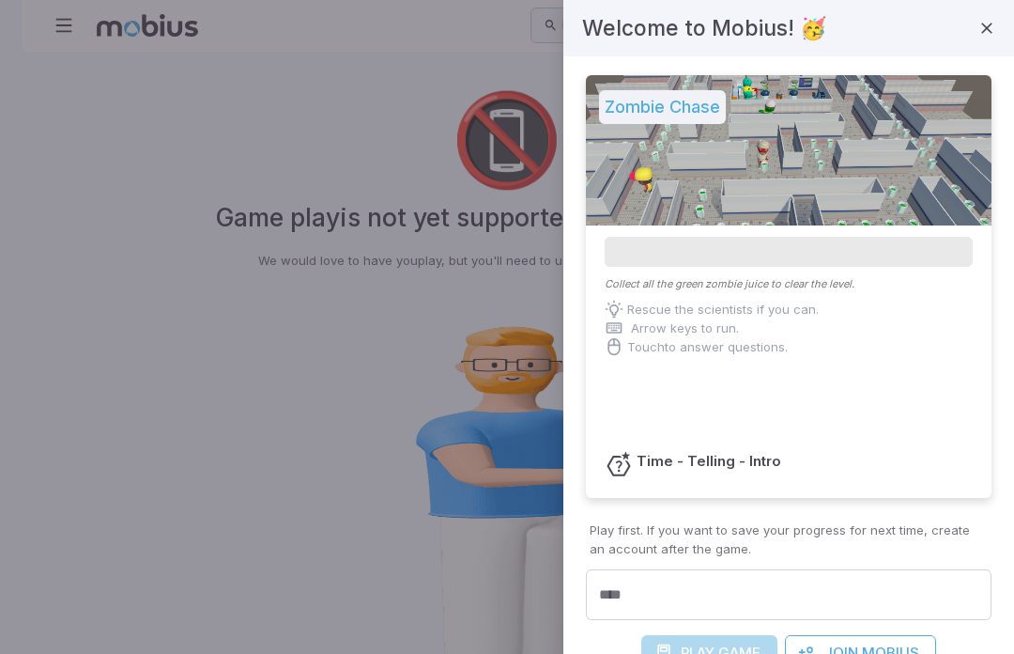
click at [796, 595] on input "****" at bounding box center [789, 595] width 406 height 52
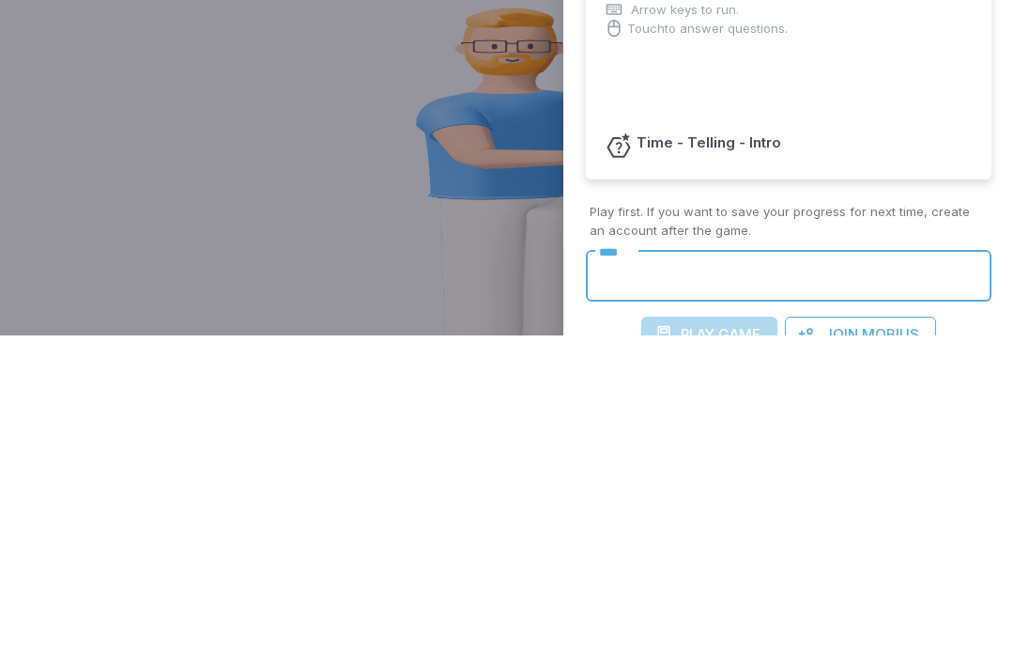
type input "**********"
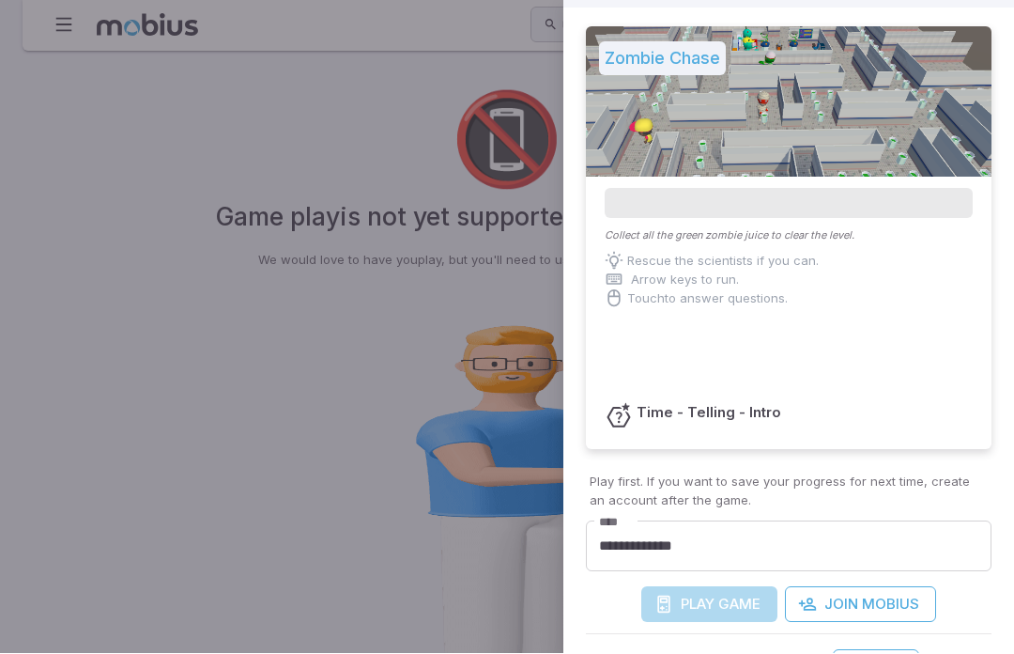
scroll to position [80, 0]
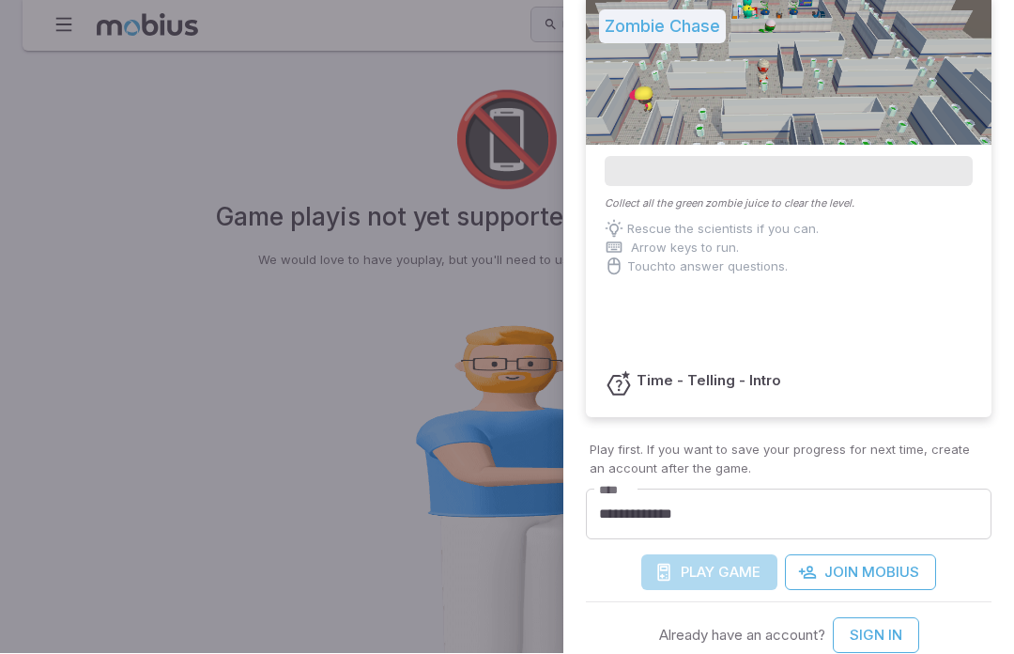
click at [730, 577] on div "Play Game" at bounding box center [709, 573] width 136 height 36
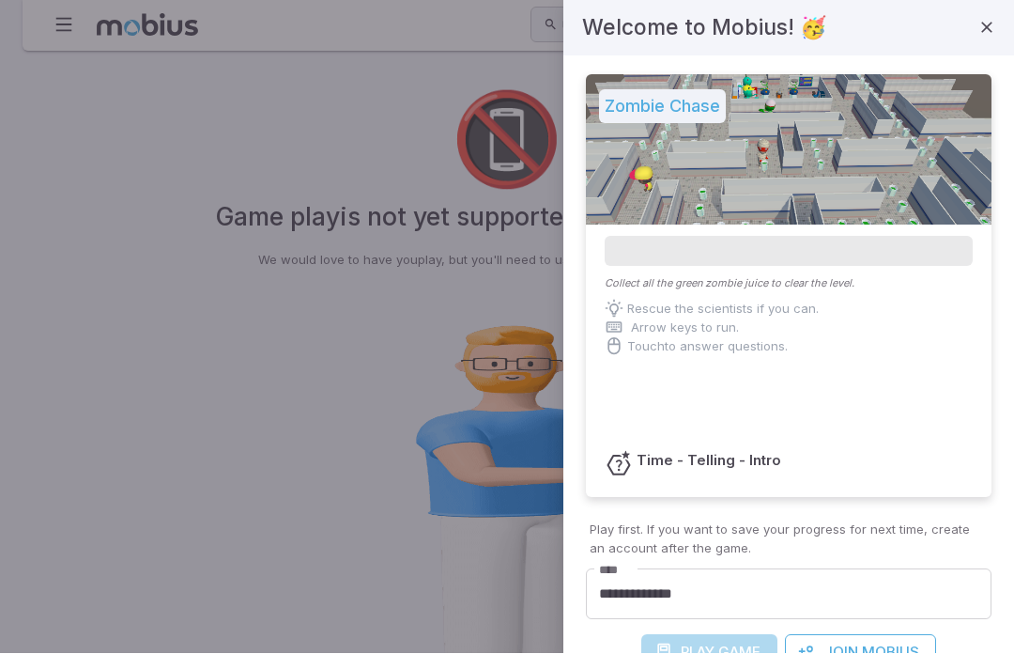
scroll to position [0, 0]
click at [1001, 29] on button "button" at bounding box center [987, 28] width 32 height 32
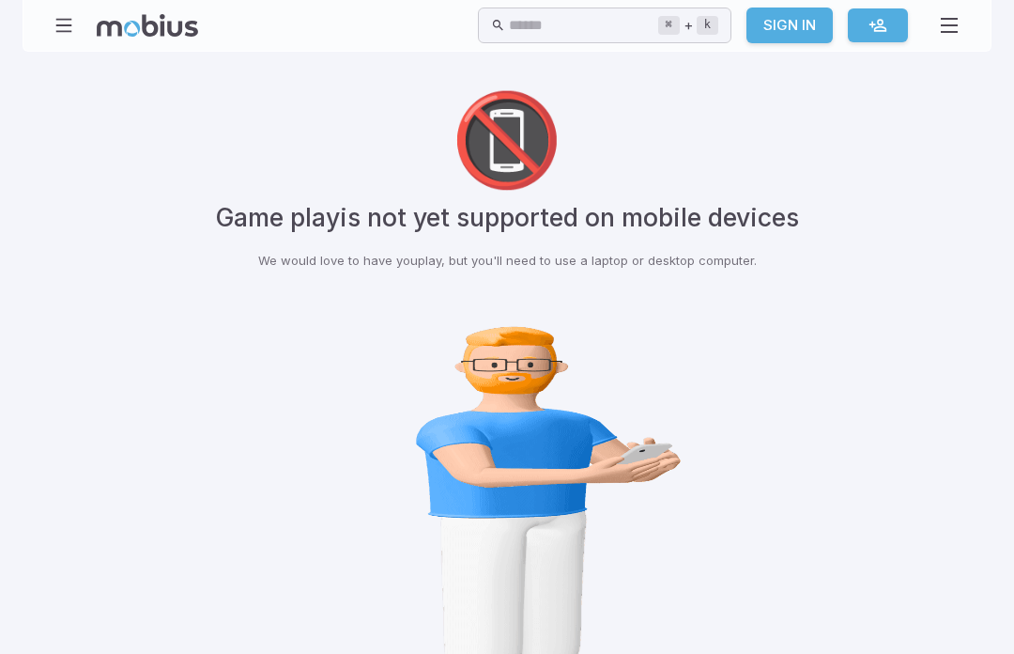
click at [587, 522] on img at bounding box center [507, 518] width 1465 height 423
click at [561, 515] on img at bounding box center [507, 518] width 1465 height 423
click at [561, 514] on img at bounding box center [507, 518] width 1465 height 423
click at [600, 473] on img at bounding box center [507, 518] width 1465 height 423
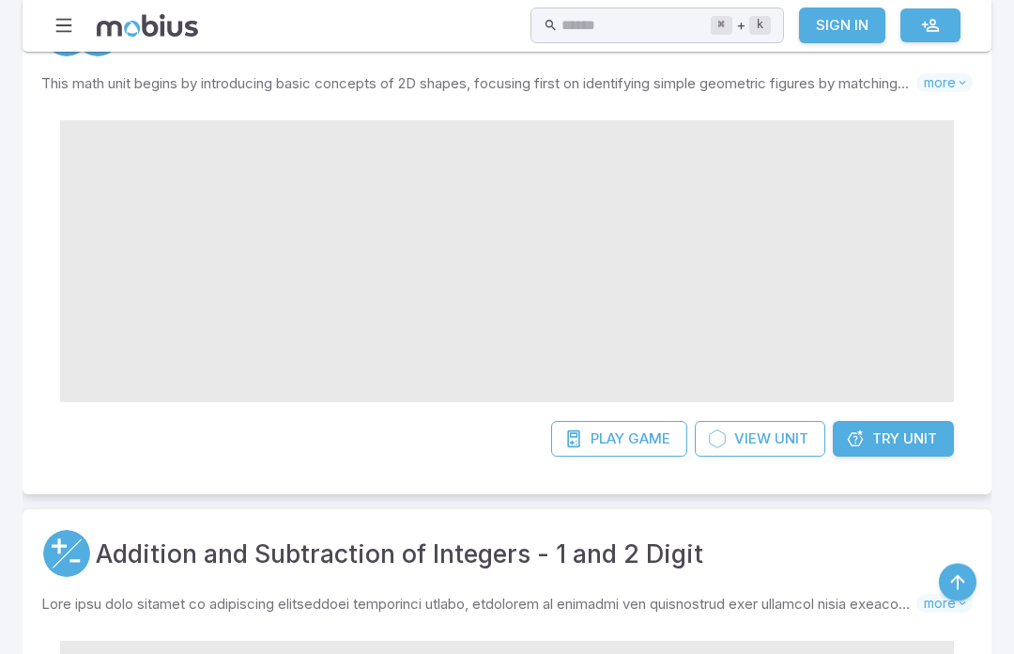
scroll to position [966, 0]
click at [909, 441] on span "Unit" at bounding box center [920, 438] width 34 height 21
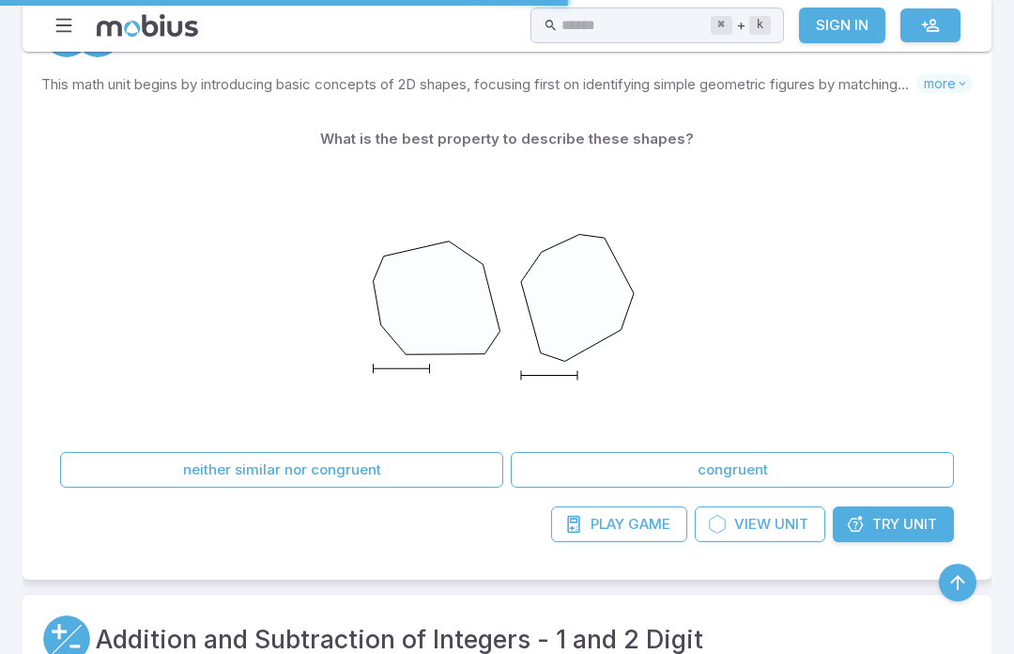
scroll to position [1215, 0]
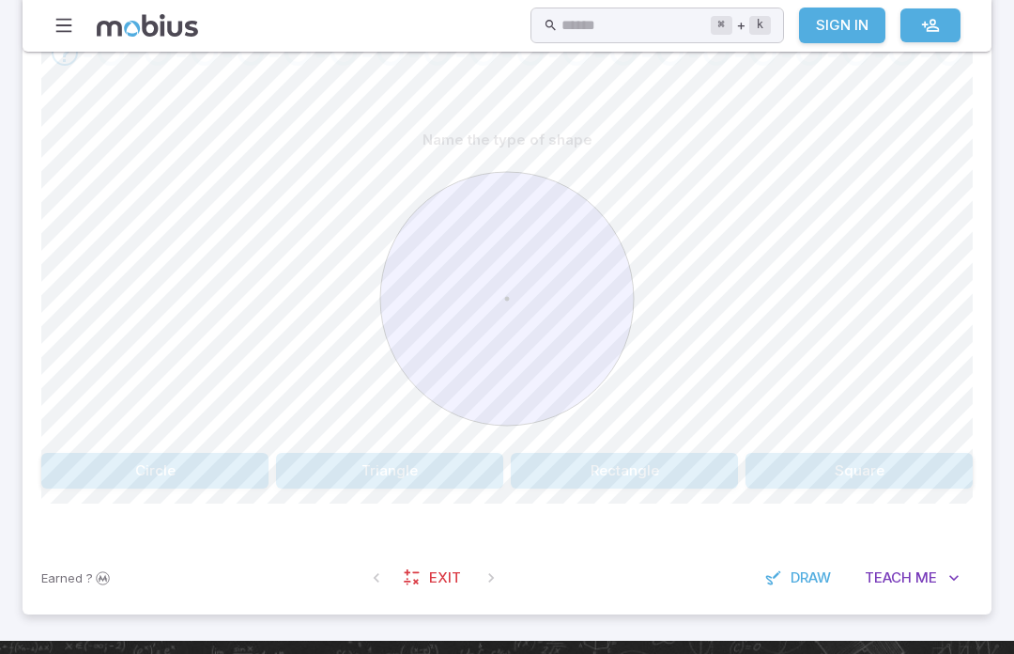
scroll to position [493, 0]
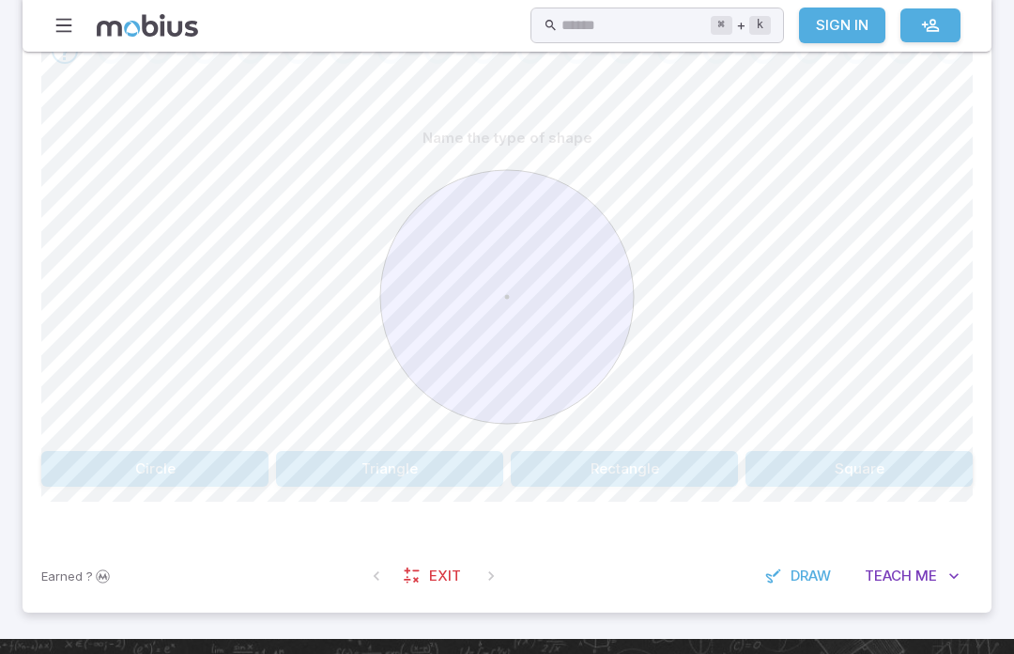
click at [171, 465] on button "Circle" at bounding box center [154, 470] width 227 height 36
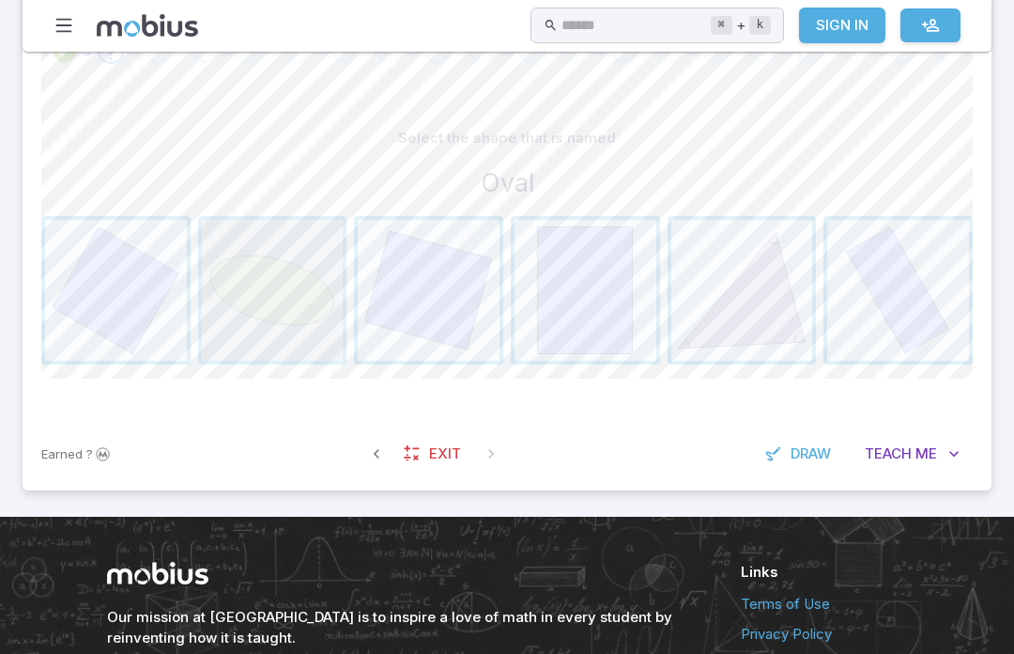
click at [276, 315] on span "button" at bounding box center [273, 291] width 142 height 142
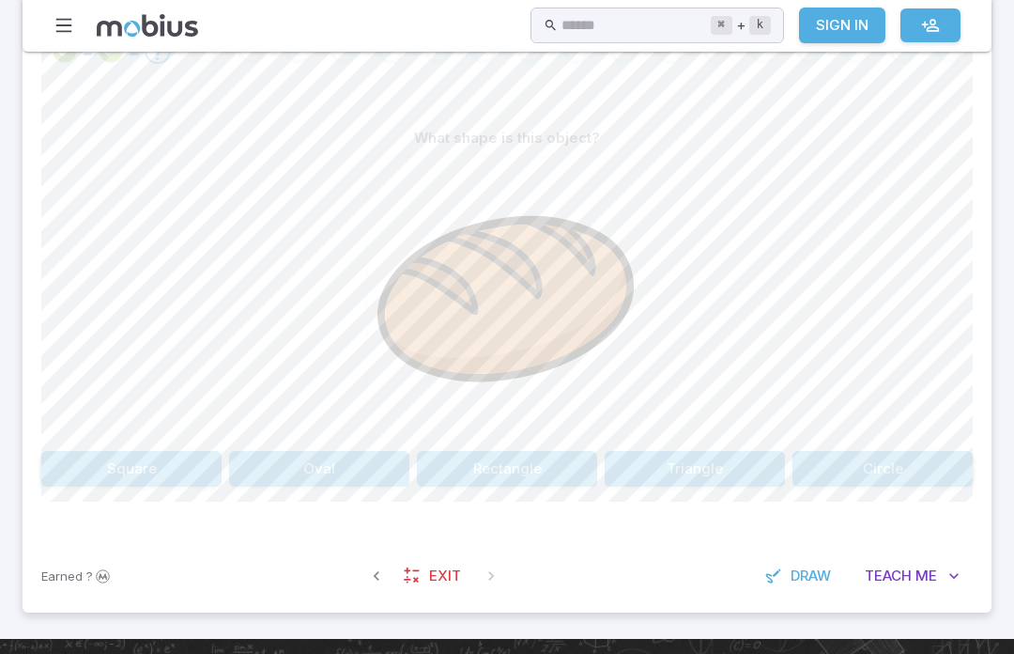
click at [307, 475] on button "Oval" at bounding box center [319, 469] width 180 height 36
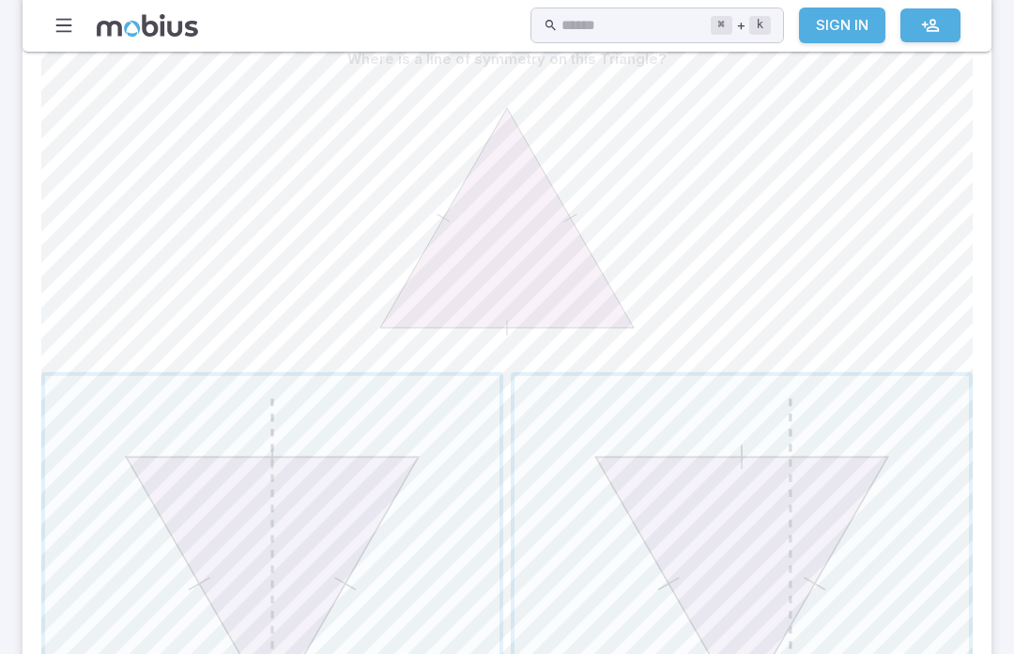
scroll to position [577, 0]
click at [333, 653] on span "button" at bounding box center [272, 599] width 454 height 454
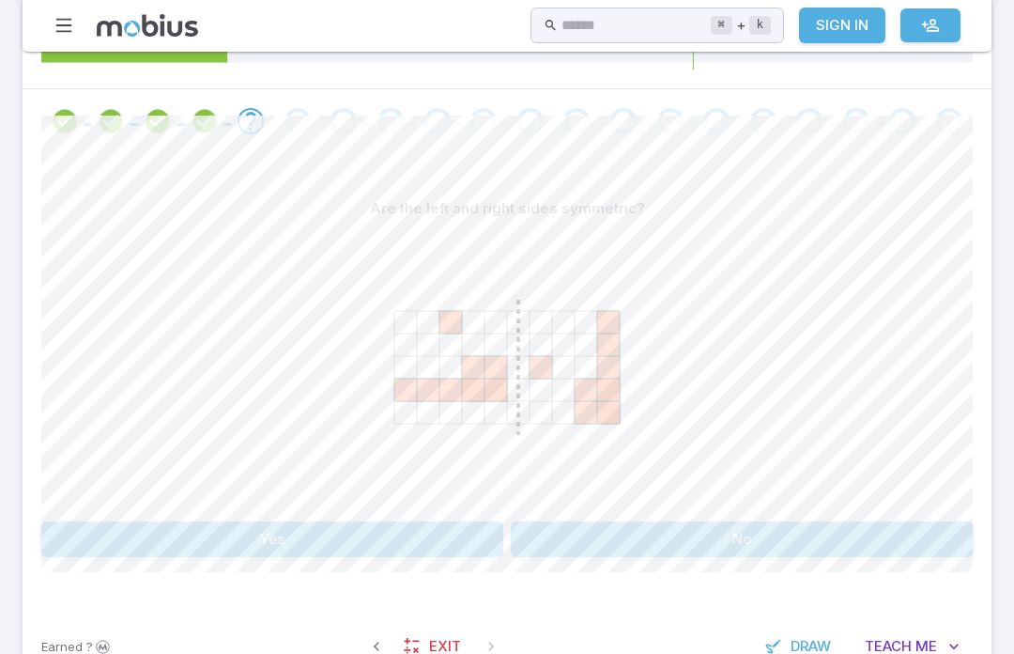
scroll to position [424, 0]
click at [636, 552] on button "No" at bounding box center [742, 538] width 462 height 36
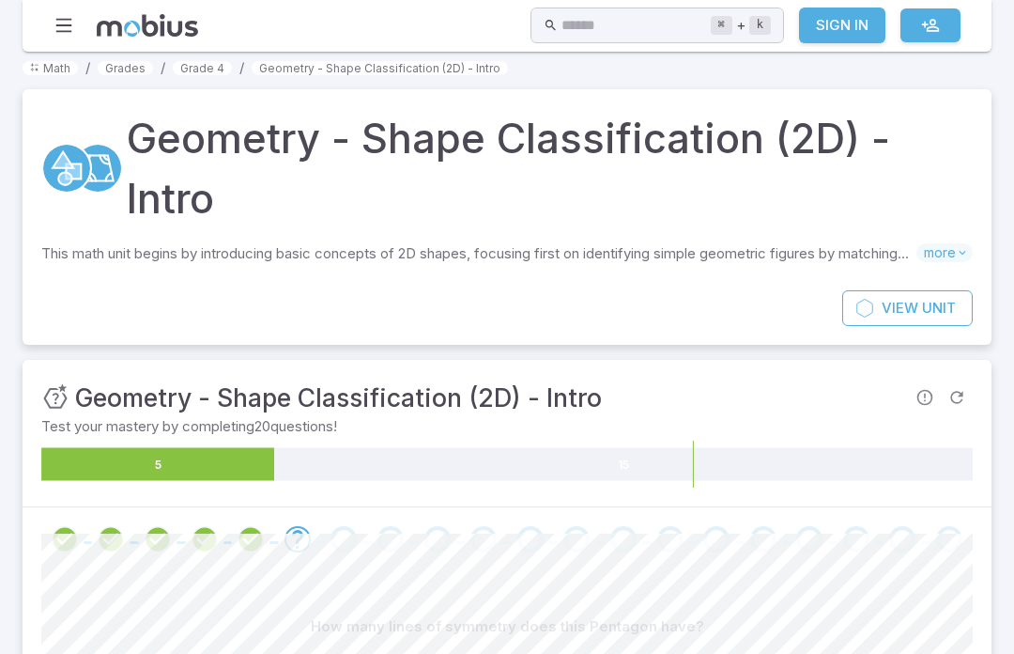
scroll to position [0, 0]
